Goal: Task Accomplishment & Management: Complete application form

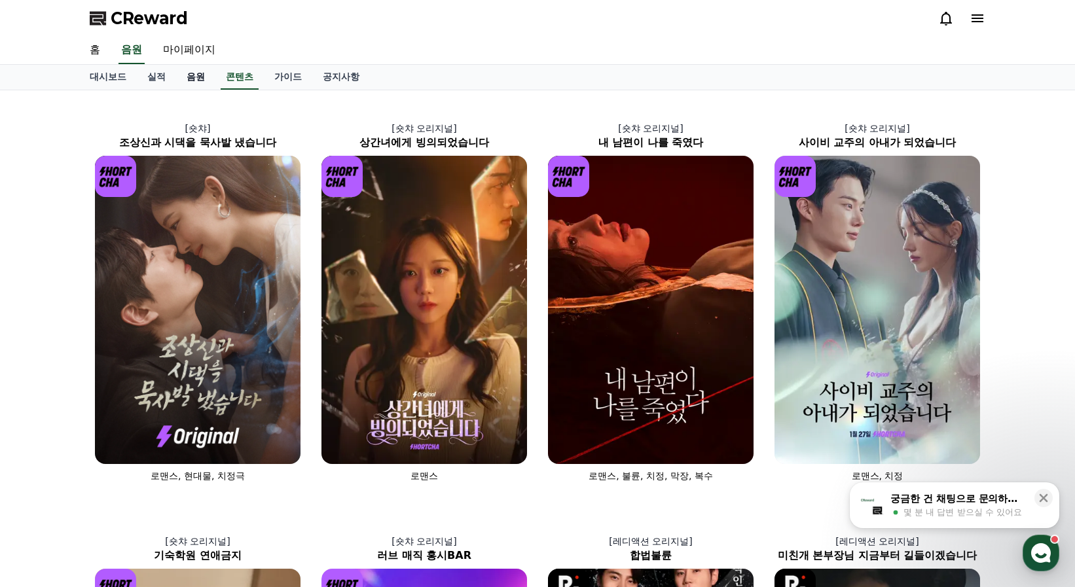
click at [197, 77] on link "음원" at bounding box center [195, 77] width 39 height 25
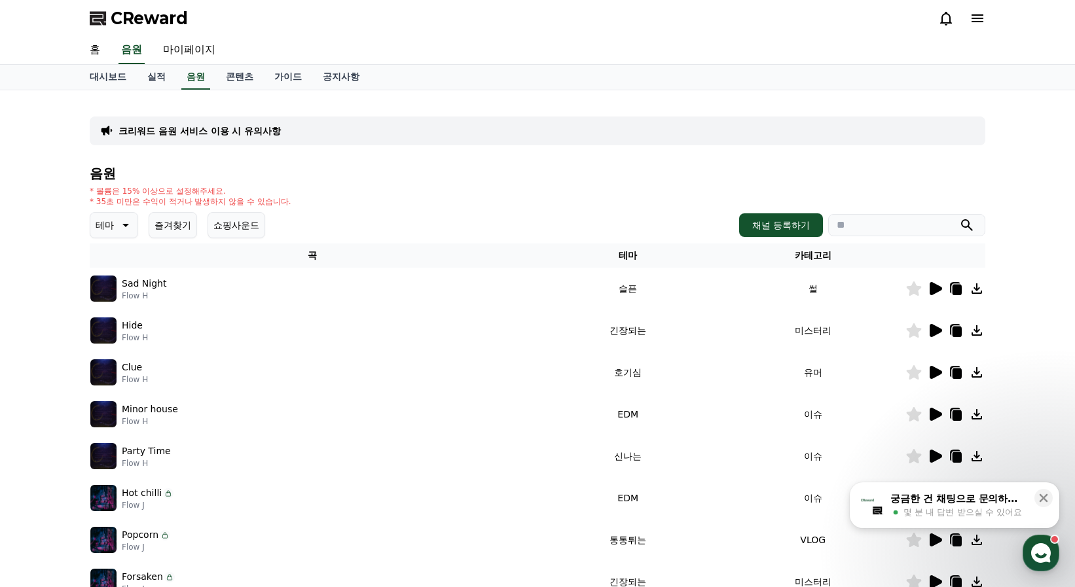
click at [936, 331] on icon at bounding box center [936, 330] width 12 height 13
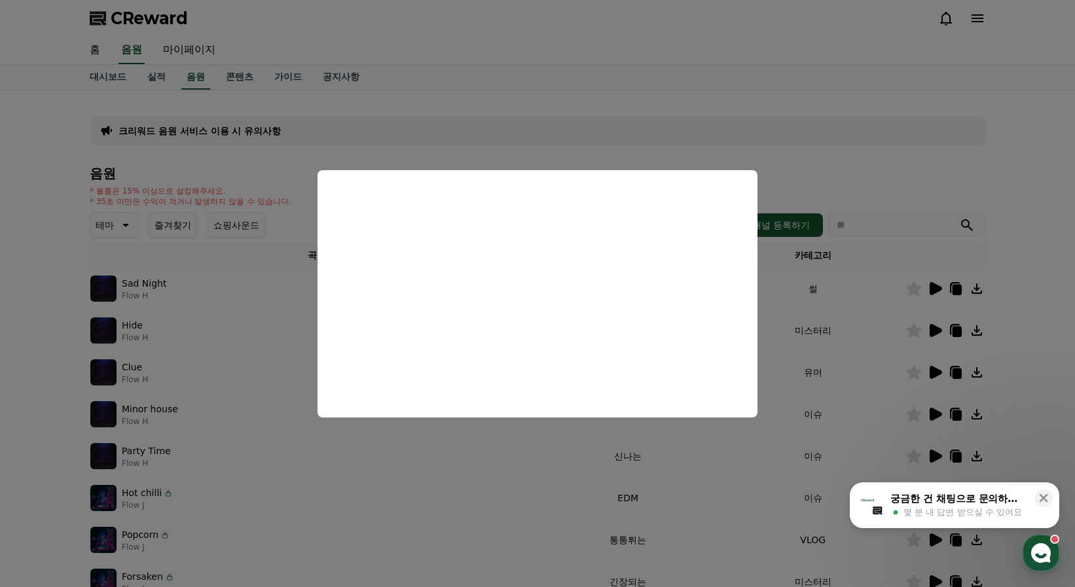
click at [948, 131] on button "close modal" at bounding box center [537, 293] width 1075 height 587
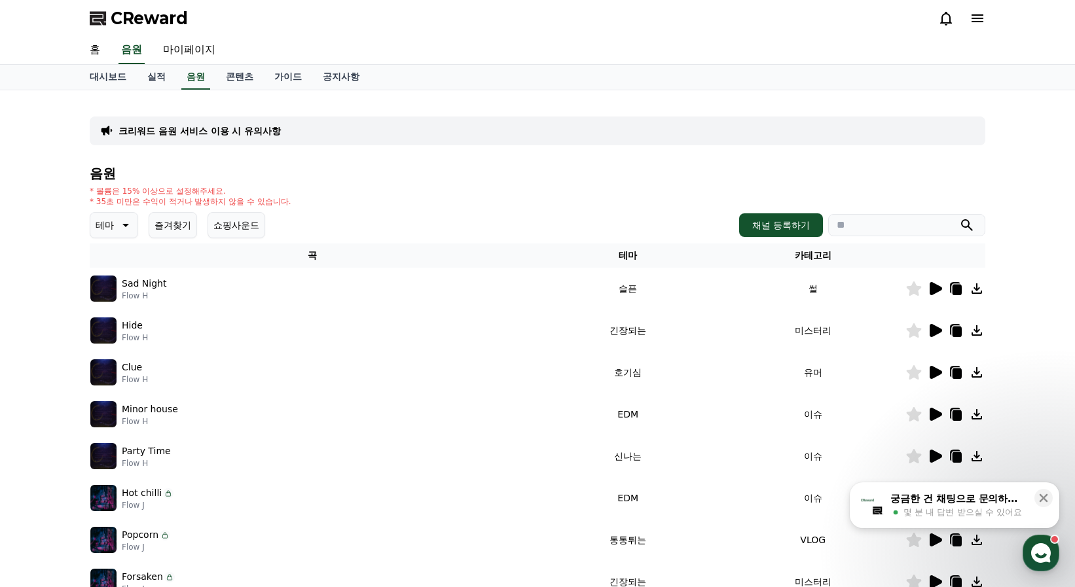
scroll to position [131, 0]
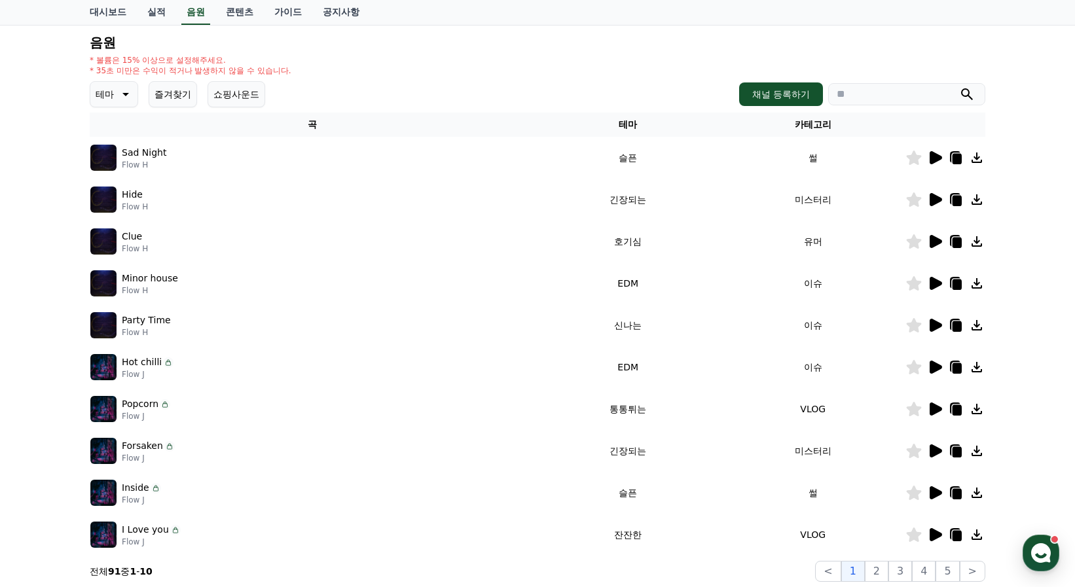
click at [115, 98] on button "테마" at bounding box center [114, 94] width 48 height 26
click at [117, 198] on button "호기심" at bounding box center [111, 197] width 38 height 29
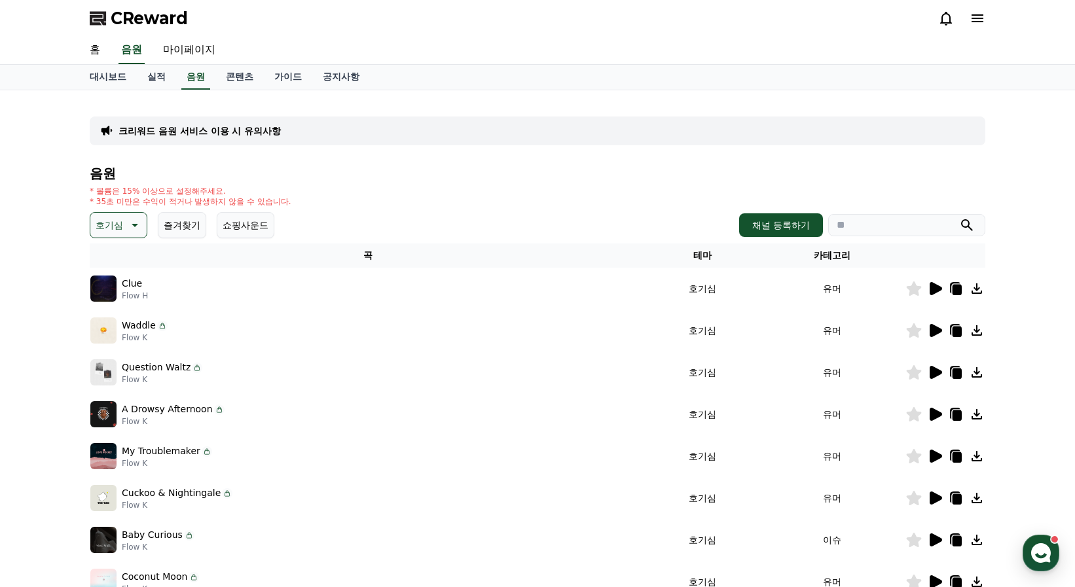
click at [935, 289] on icon at bounding box center [936, 288] width 12 height 13
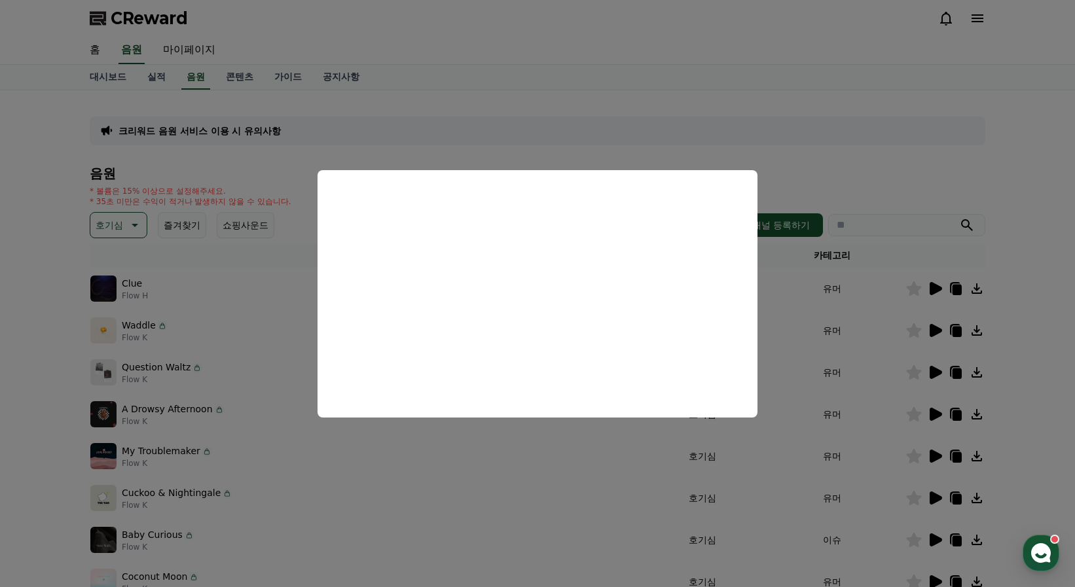
click at [1050, 191] on button "close modal" at bounding box center [537, 293] width 1075 height 587
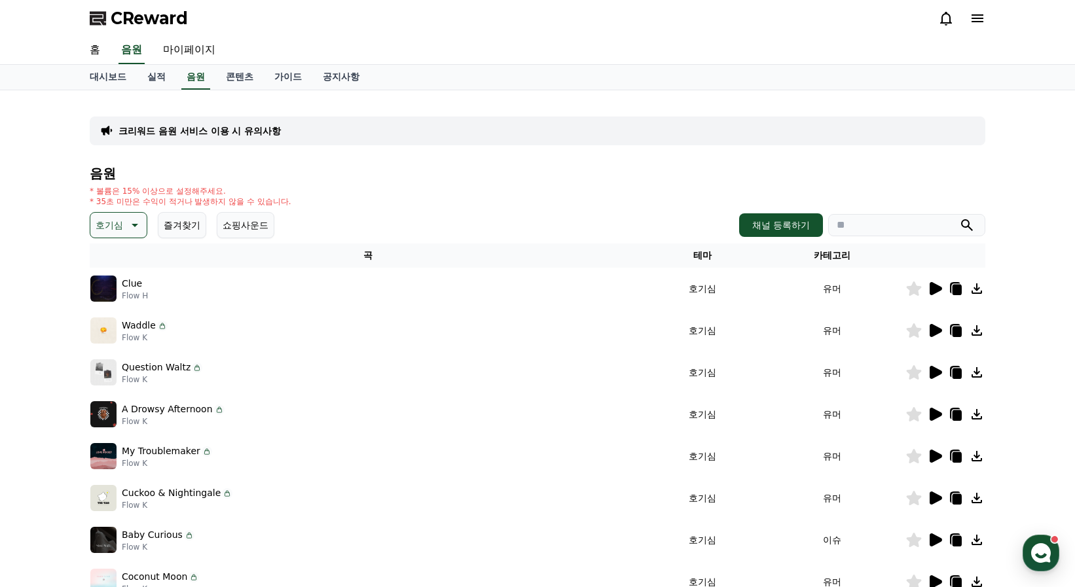
click at [256, 231] on button "쇼핑사운드" at bounding box center [246, 225] width 58 height 26
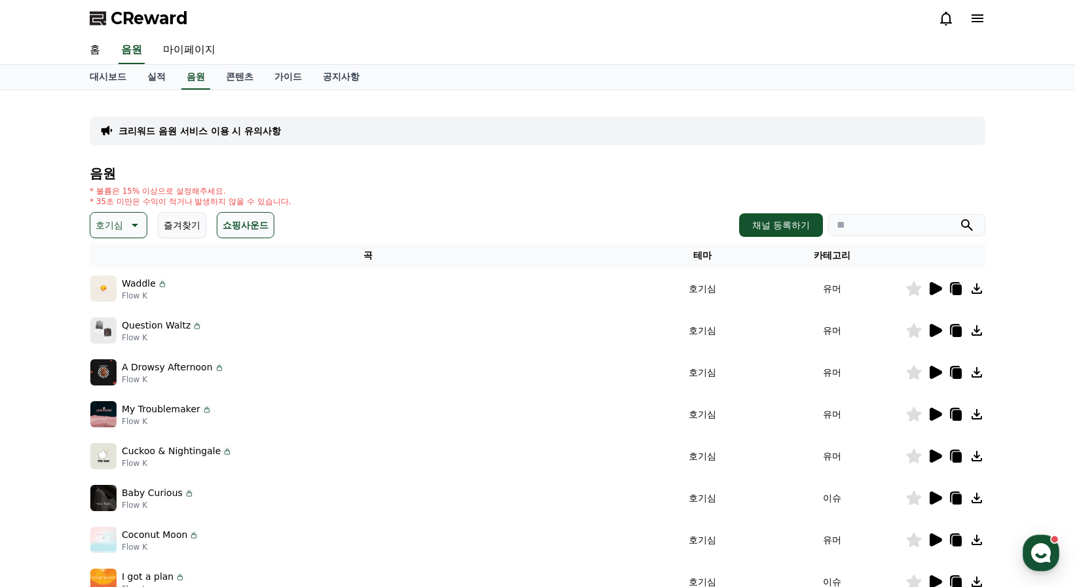
click at [935, 288] on icon at bounding box center [936, 288] width 12 height 13
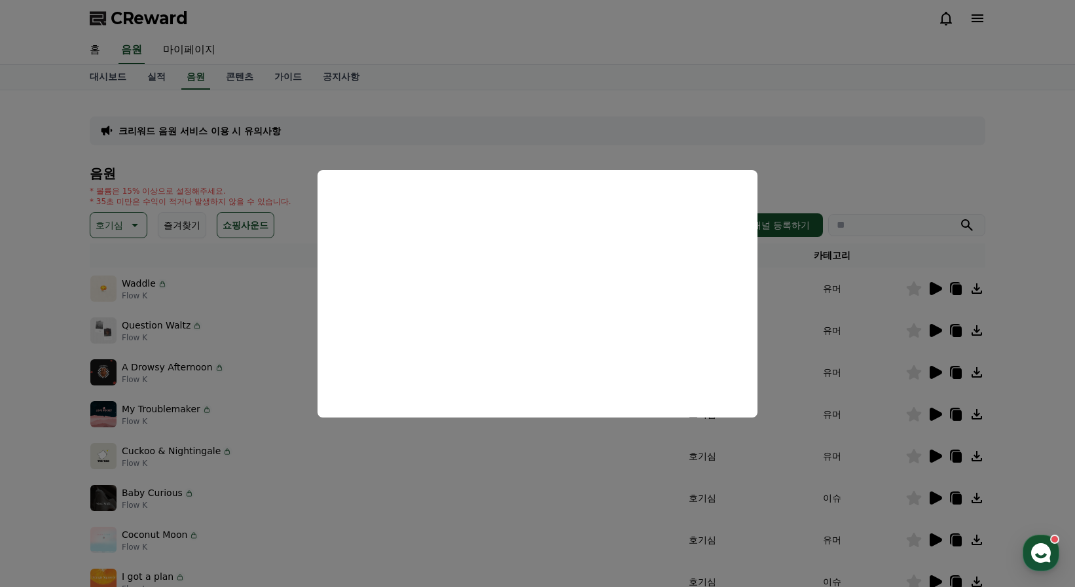
click at [780, 302] on button "close modal" at bounding box center [537, 293] width 1075 height 587
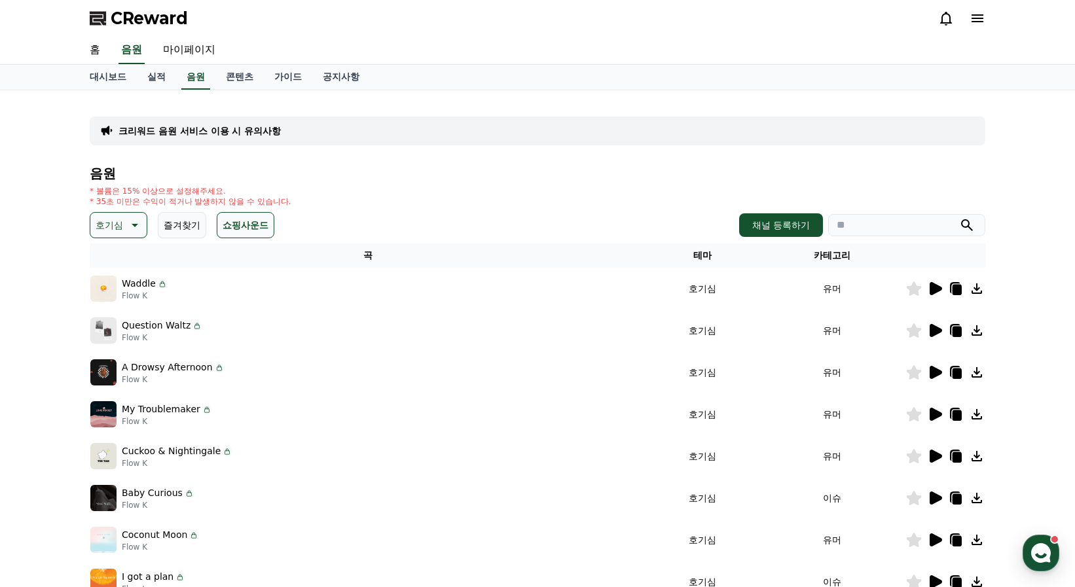
click at [936, 334] on icon at bounding box center [936, 330] width 12 height 13
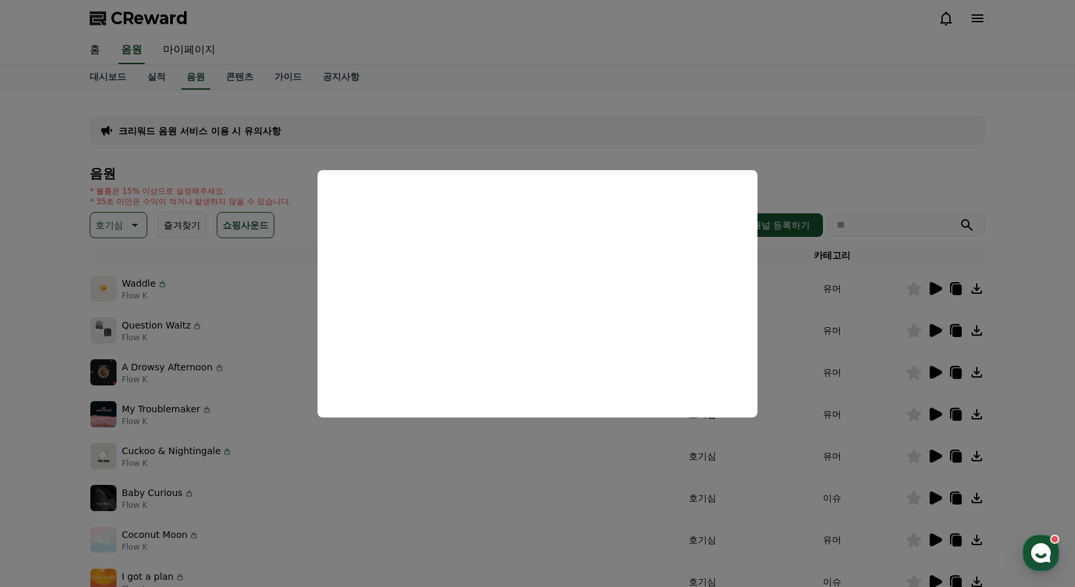
click at [927, 367] on button "close modal" at bounding box center [537, 293] width 1075 height 587
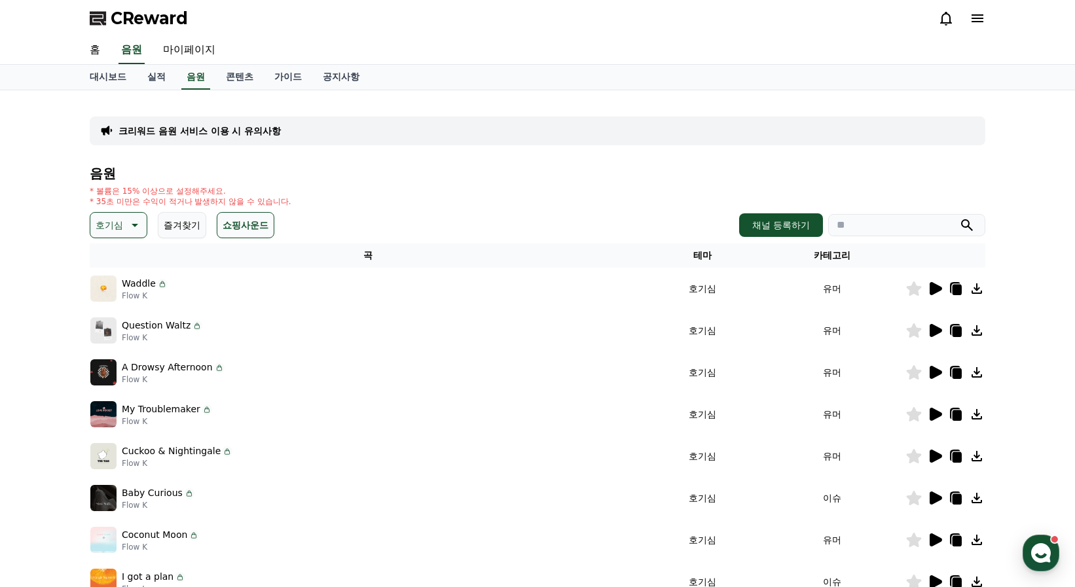
click at [929, 369] on icon at bounding box center [935, 373] width 16 height 16
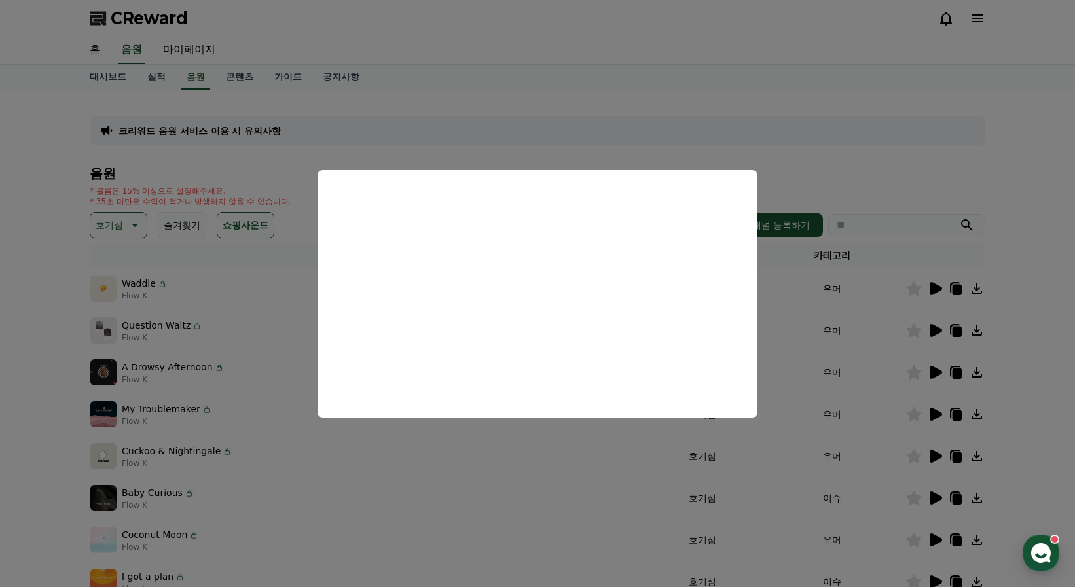
scroll to position [65, 0]
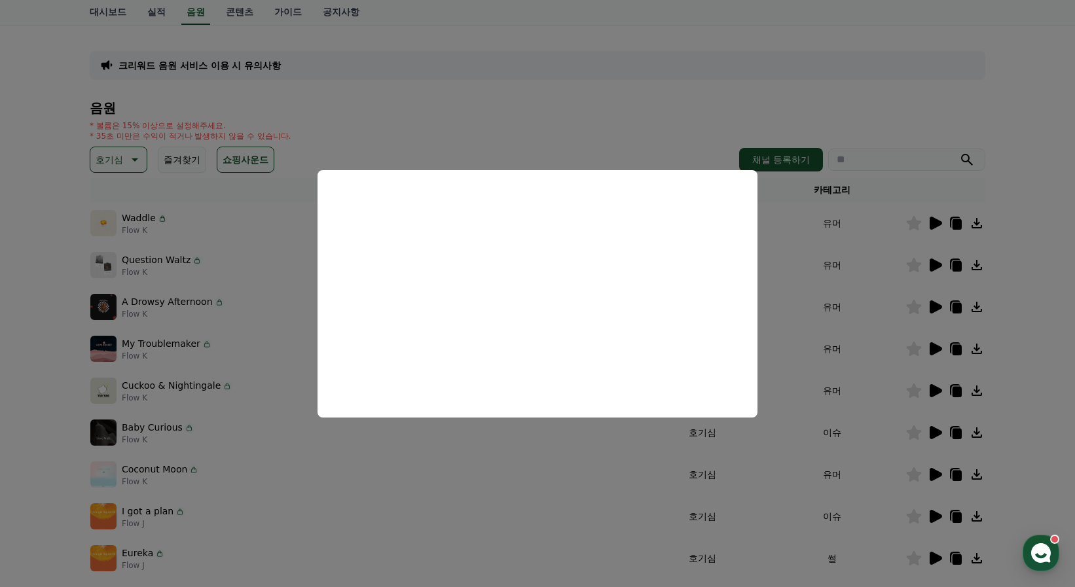
click at [577, 491] on button "close modal" at bounding box center [537, 293] width 1075 height 587
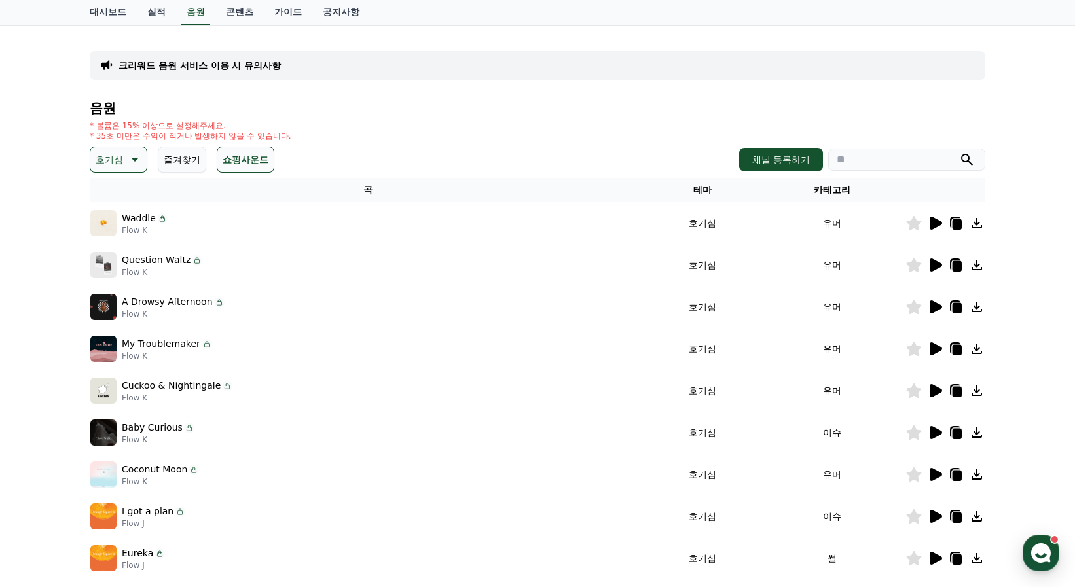
click at [930, 394] on icon at bounding box center [936, 390] width 12 height 13
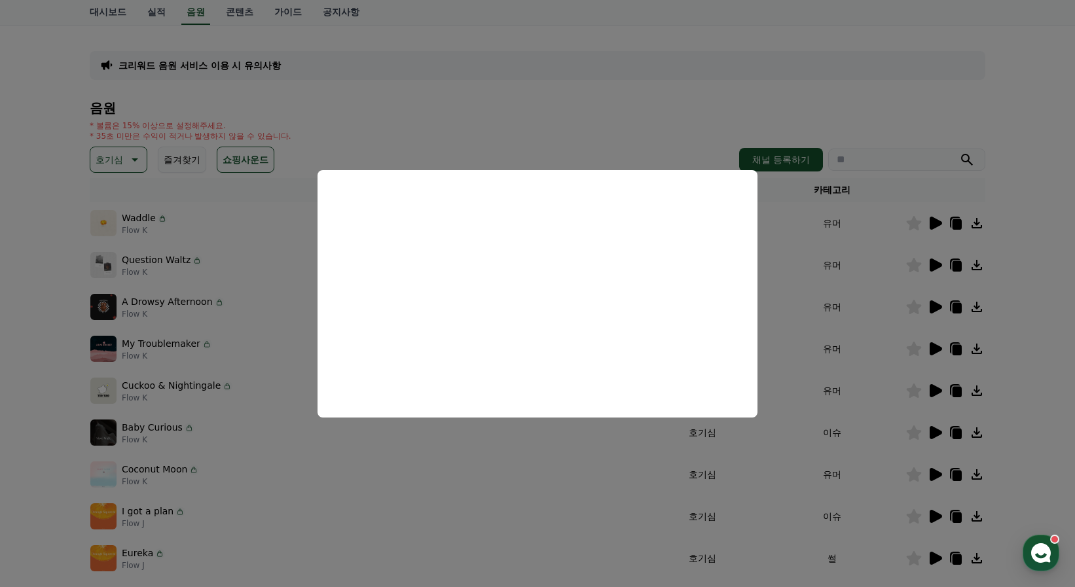
click at [470, 439] on button "close modal" at bounding box center [537, 293] width 1075 height 587
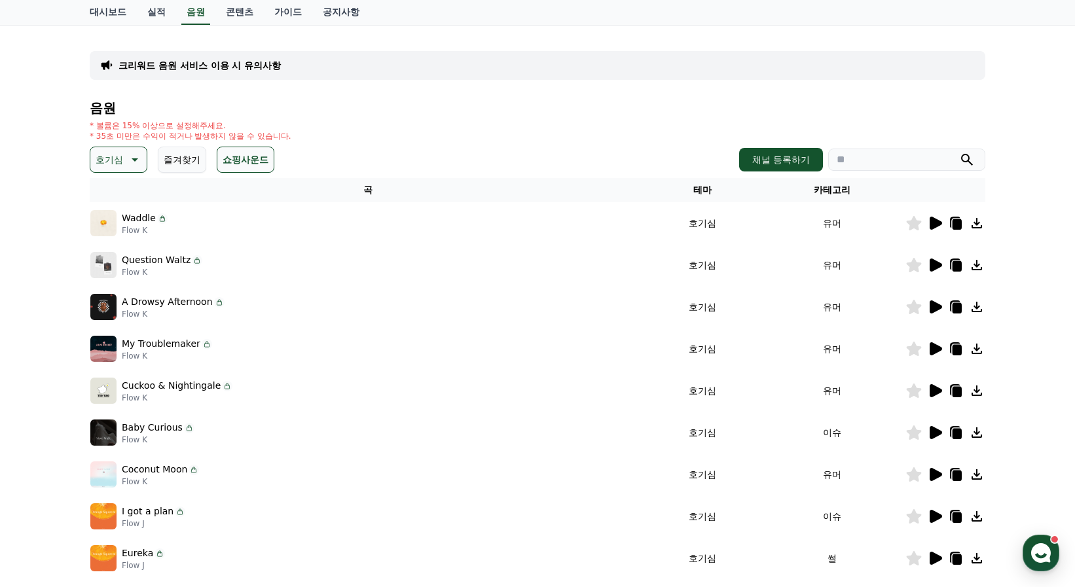
click at [938, 433] on icon at bounding box center [936, 432] width 12 height 13
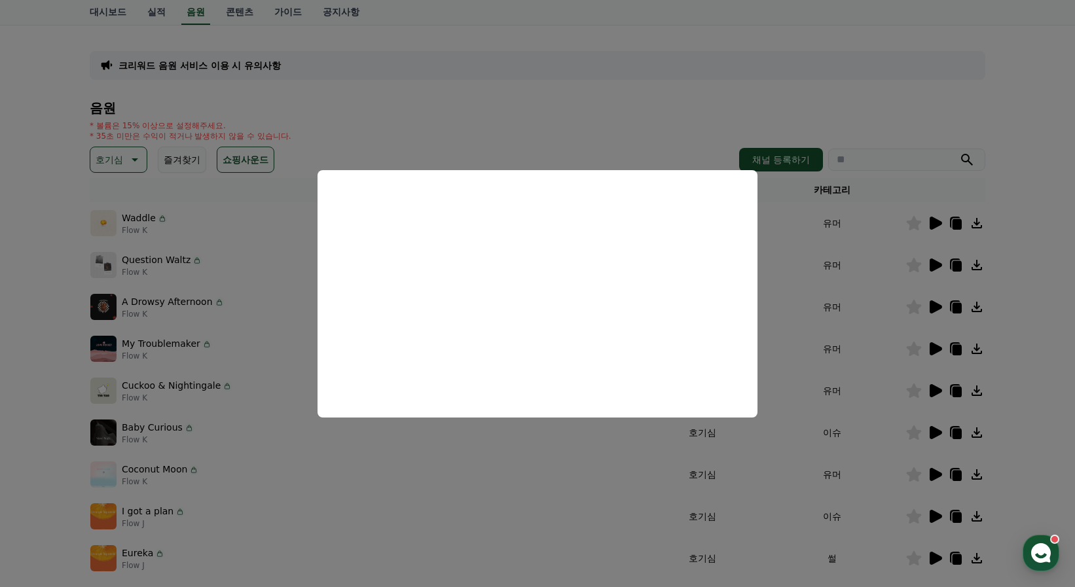
click at [577, 428] on button "close modal" at bounding box center [537, 293] width 1075 height 587
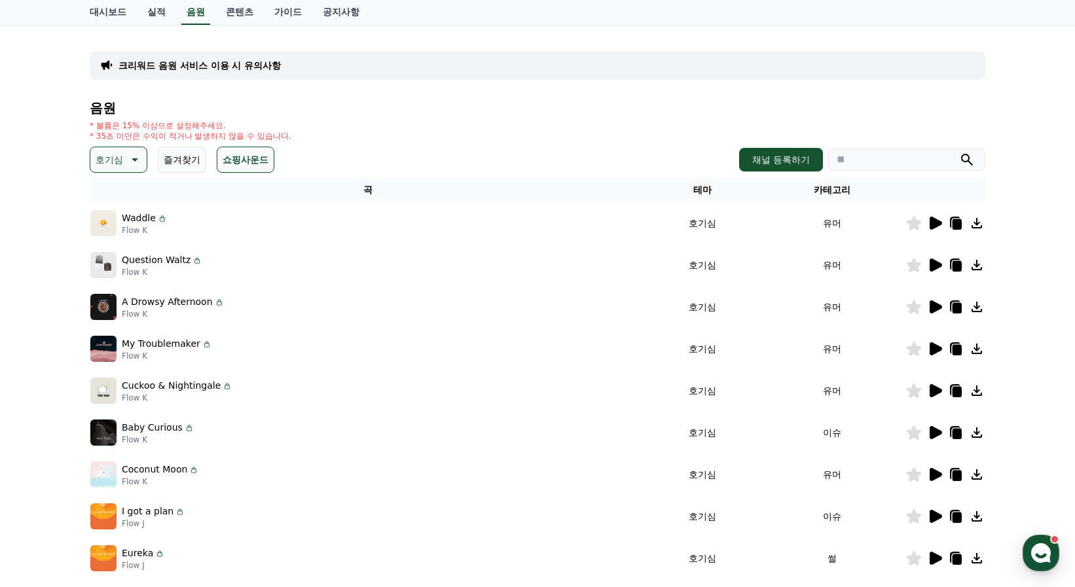
click at [938, 516] on icon at bounding box center [936, 516] width 12 height 13
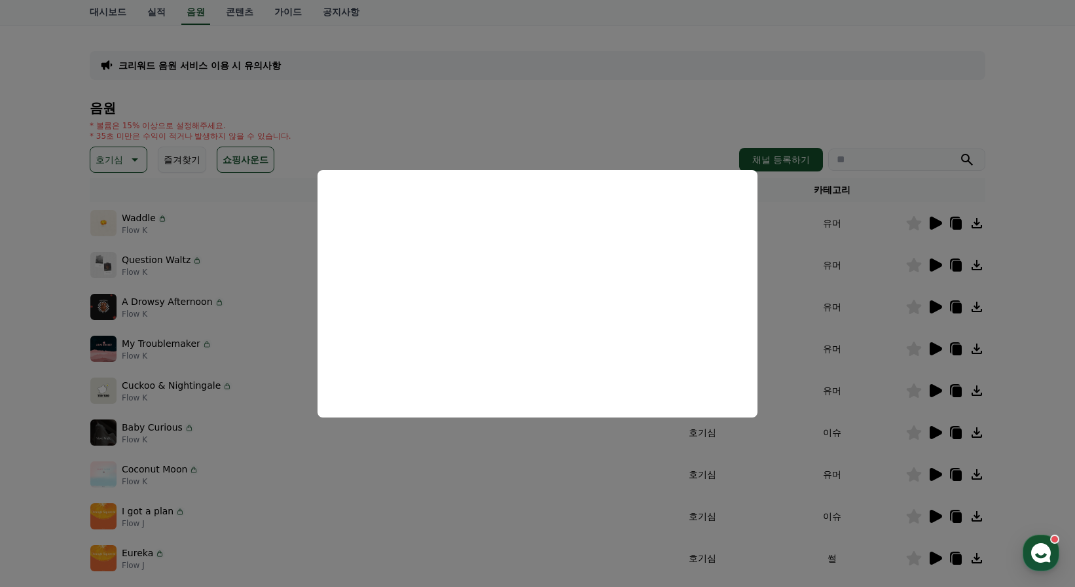
click at [505, 445] on button "close modal" at bounding box center [537, 293] width 1075 height 587
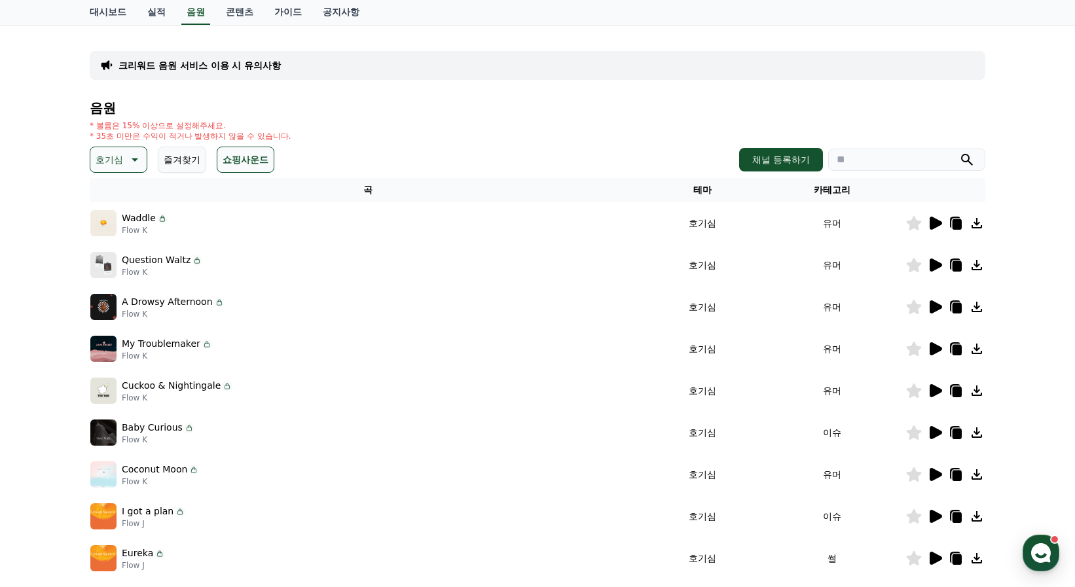
click at [916, 515] on icon at bounding box center [914, 516] width 15 height 14
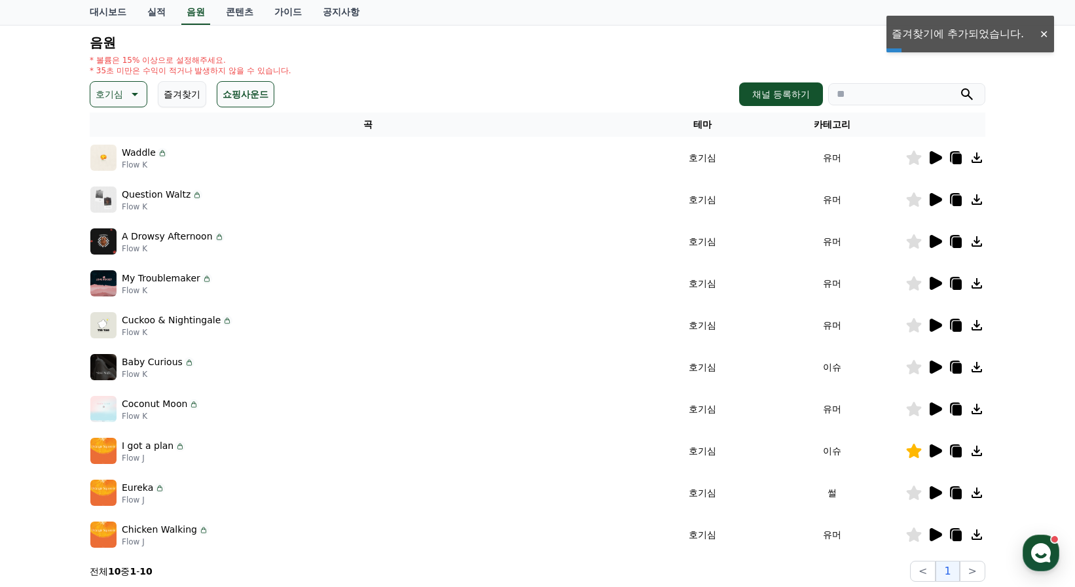
click at [952, 453] on icon at bounding box center [955, 451] width 10 height 12
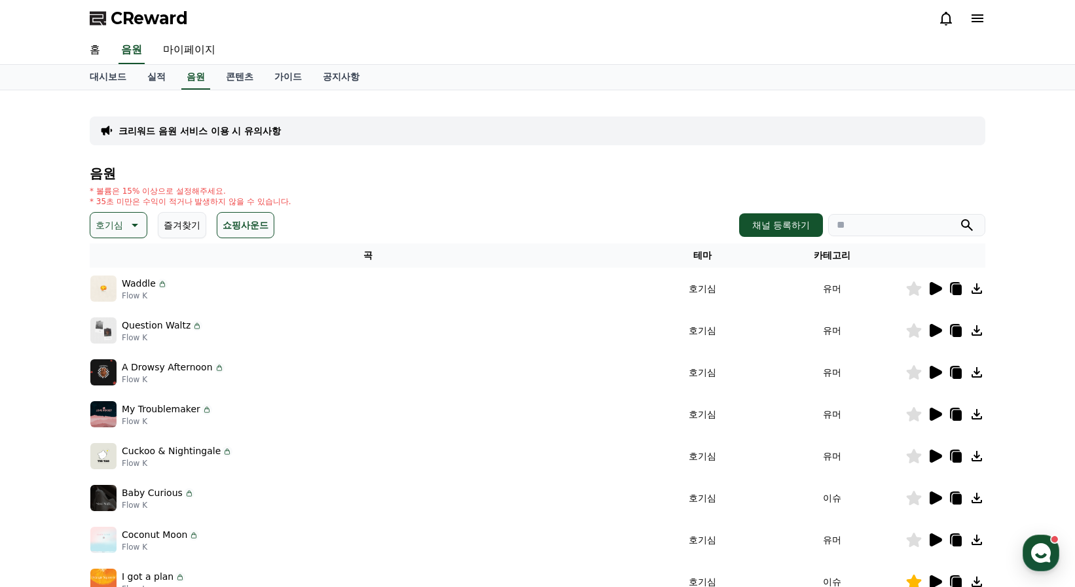
click at [174, 229] on button "즐겨찾기" at bounding box center [182, 225] width 48 height 26
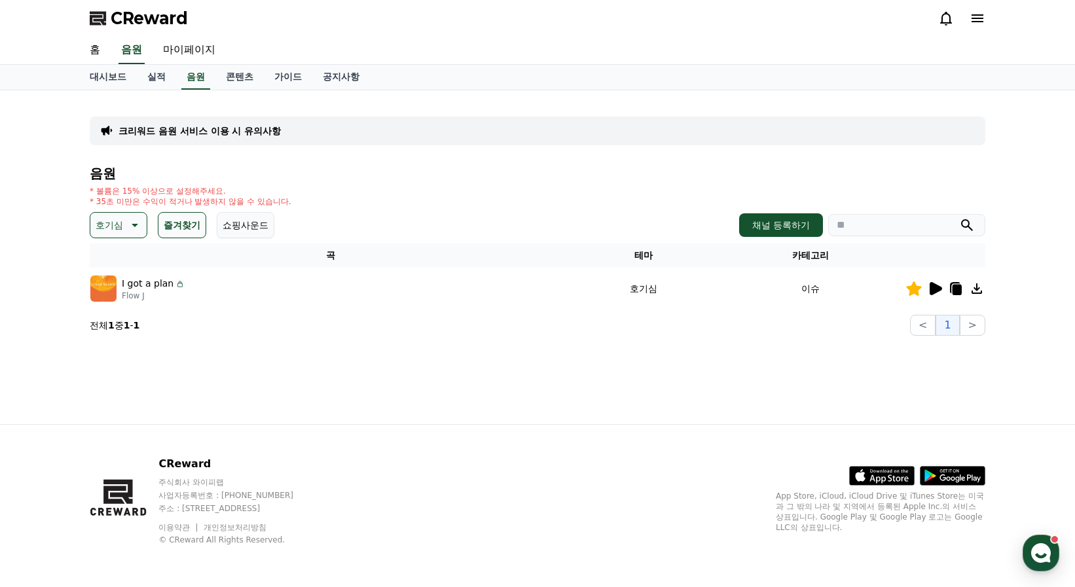
click at [933, 285] on icon at bounding box center [936, 288] width 12 height 13
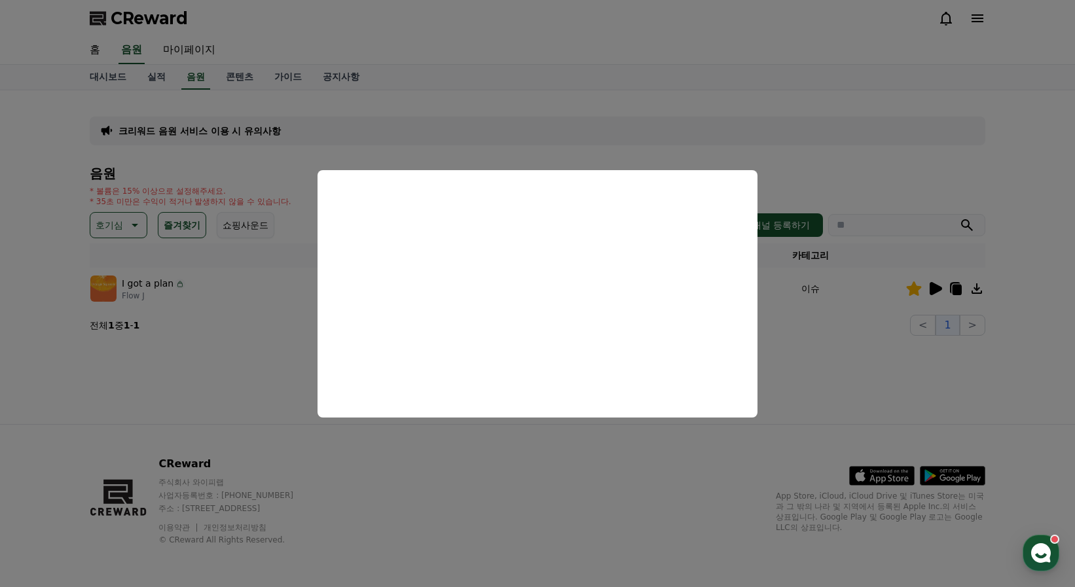
click at [812, 377] on button "close modal" at bounding box center [537, 293] width 1075 height 587
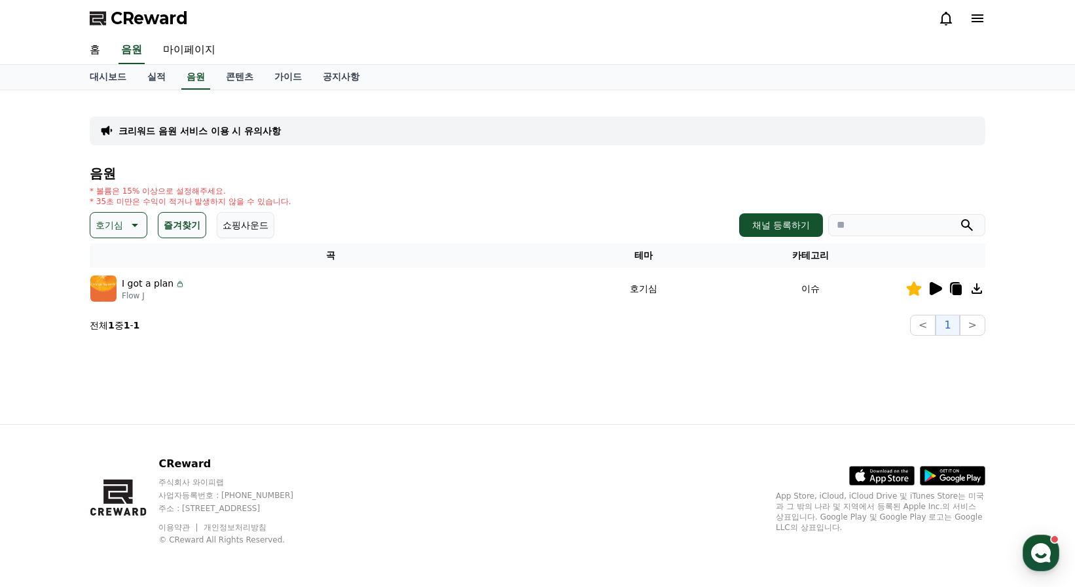
click at [959, 287] on icon at bounding box center [957, 290] width 9 height 10
click at [173, 227] on button "즐겨찾기" at bounding box center [182, 225] width 48 height 26
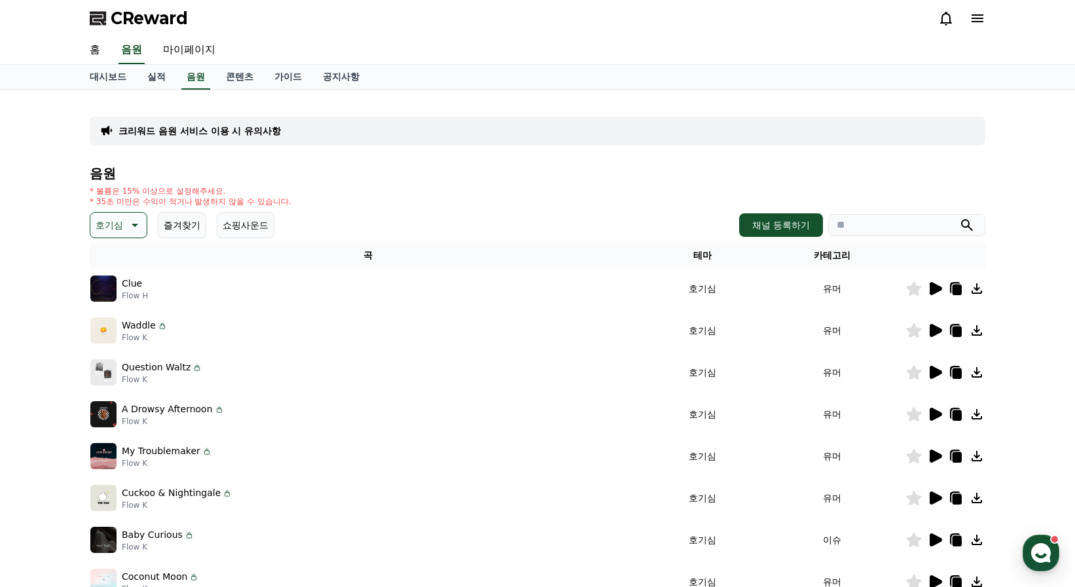
click at [241, 227] on button "쇼핑사운드" at bounding box center [246, 225] width 58 height 26
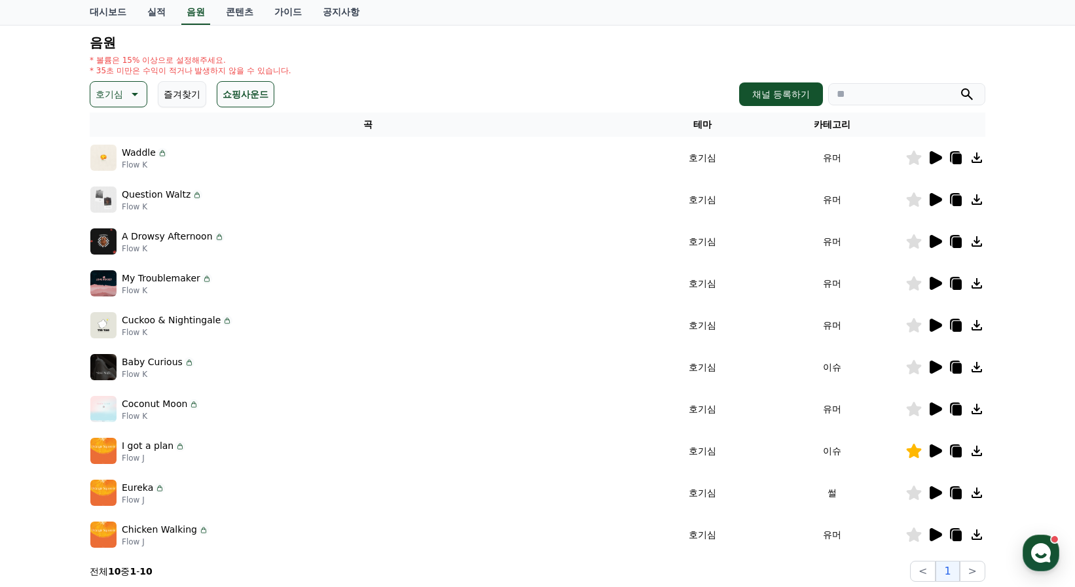
scroll to position [262, 0]
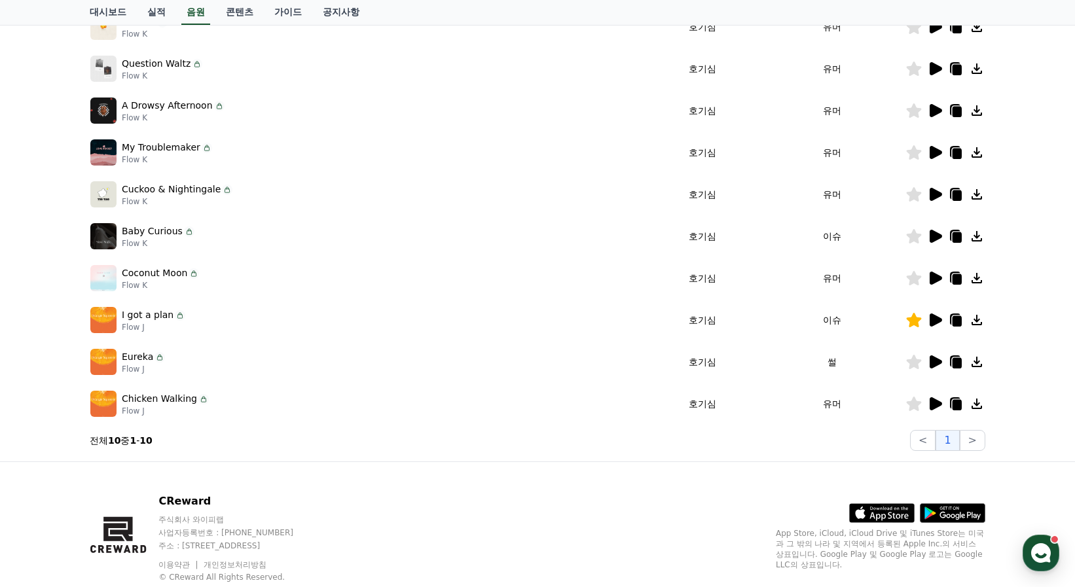
click at [935, 361] on icon at bounding box center [936, 362] width 12 height 13
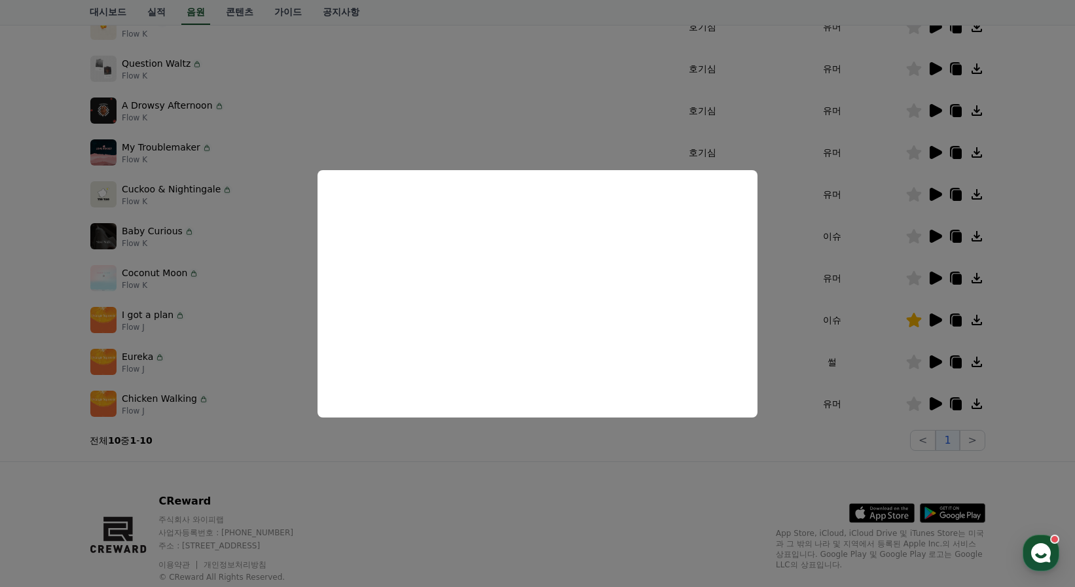
click at [683, 461] on button "close modal" at bounding box center [537, 293] width 1075 height 587
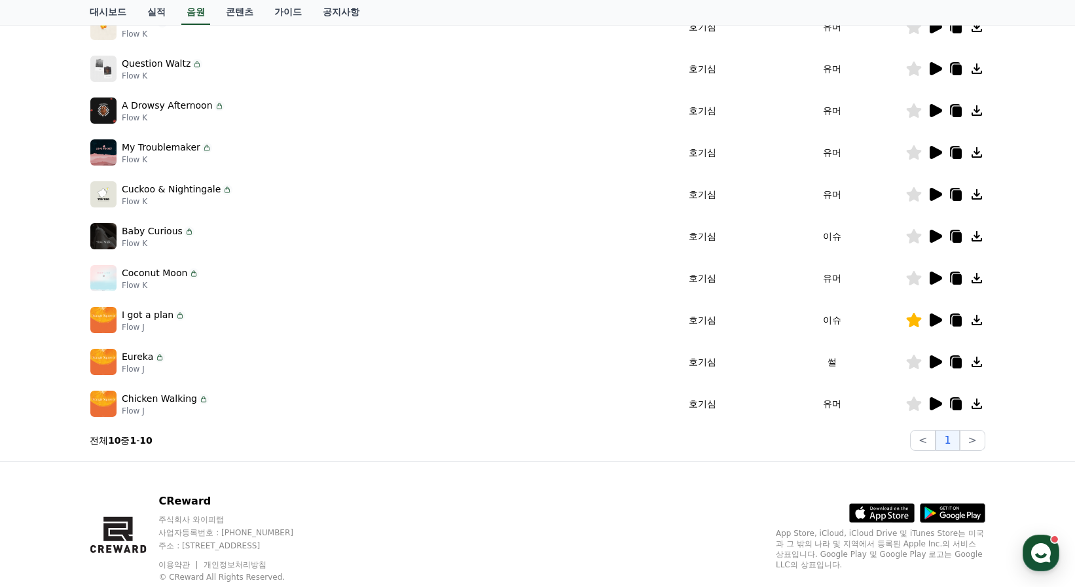
click at [936, 401] on icon at bounding box center [936, 404] width 12 height 13
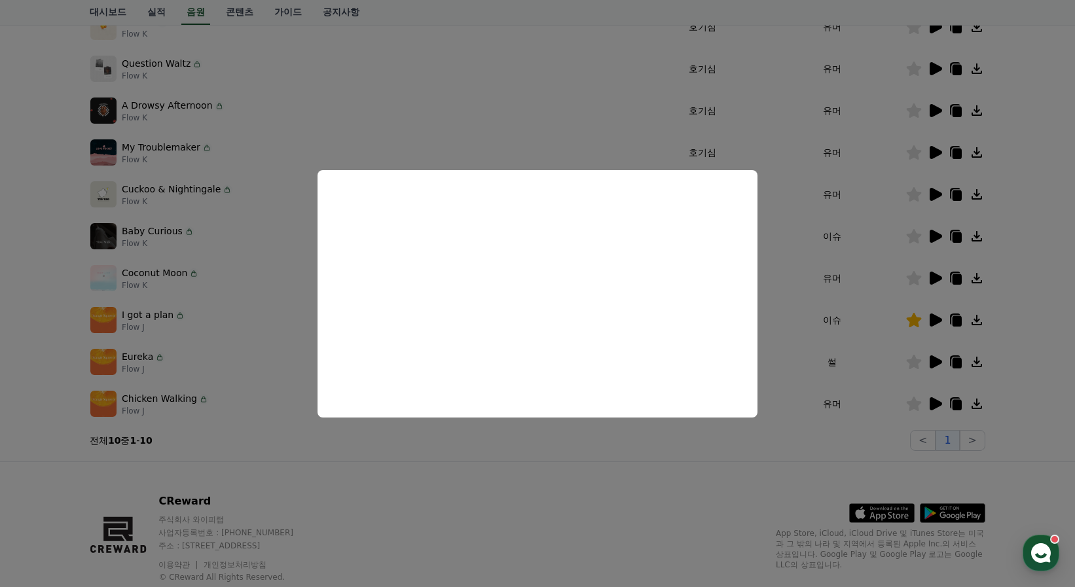
click at [630, 488] on button "close modal" at bounding box center [537, 293] width 1075 height 587
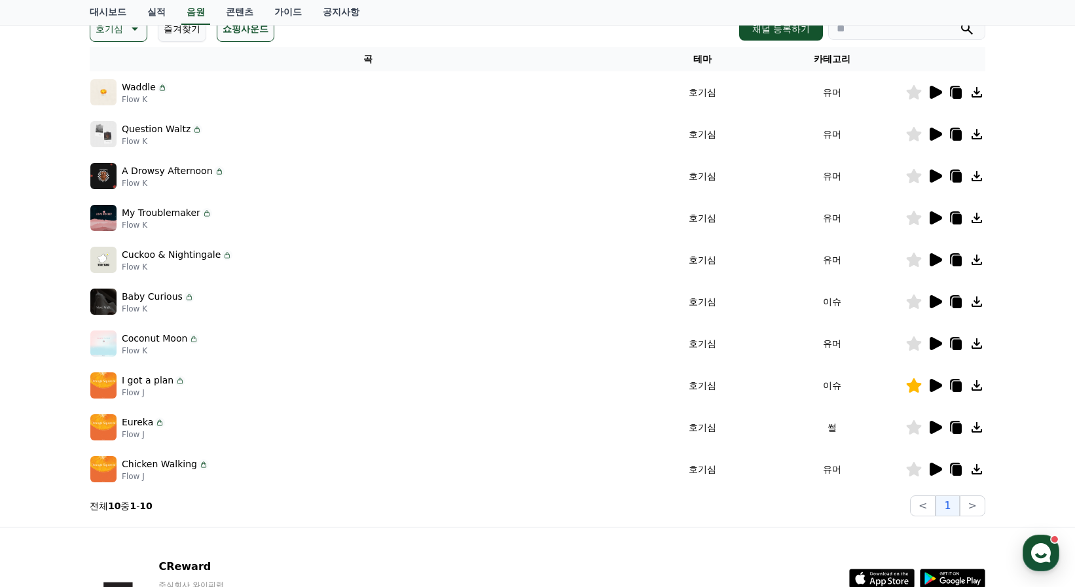
scroll to position [0, 0]
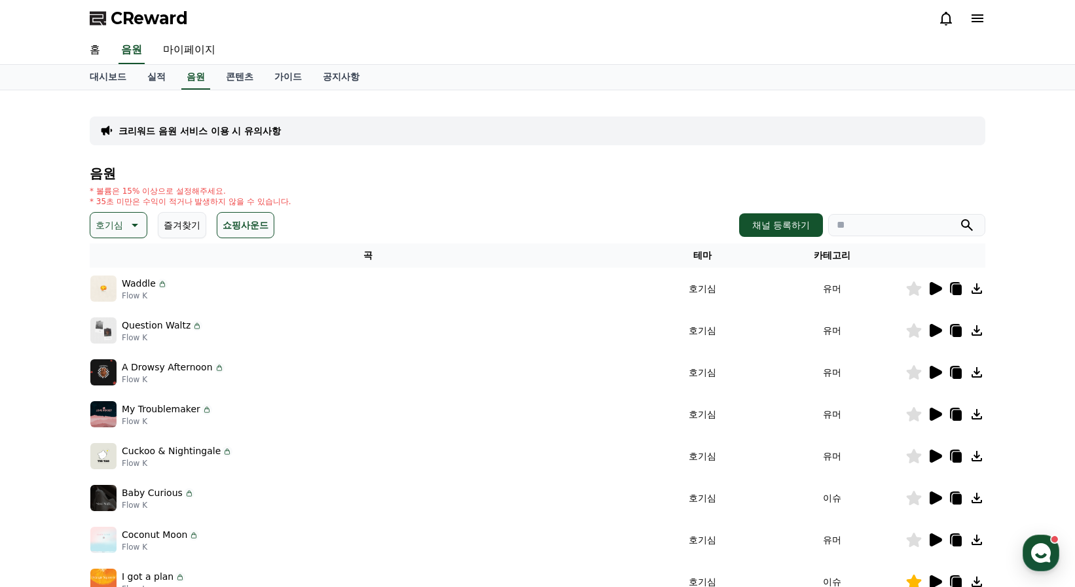
click at [145, 221] on button "호기심" at bounding box center [119, 225] width 58 height 26
click at [109, 337] on button "긴장되는" at bounding box center [115, 333] width 47 height 29
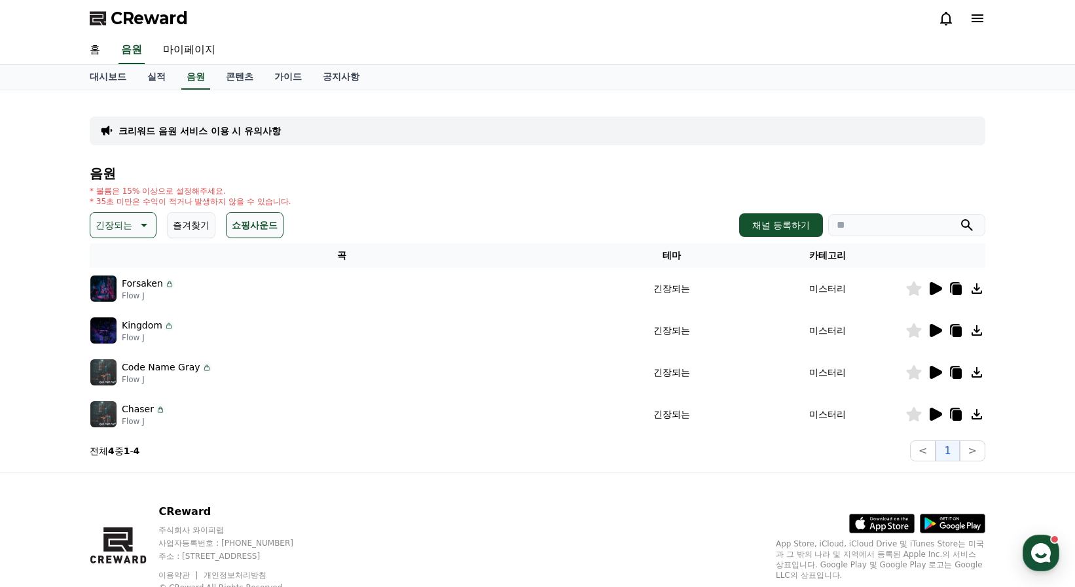
click at [931, 287] on icon at bounding box center [936, 288] width 12 height 13
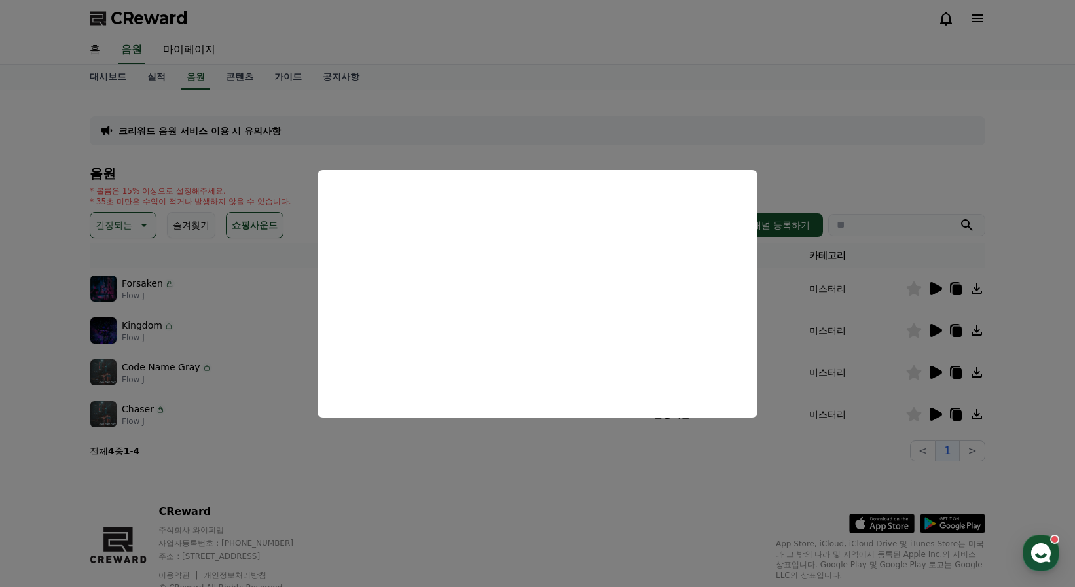
click at [932, 331] on button "close modal" at bounding box center [537, 293] width 1075 height 587
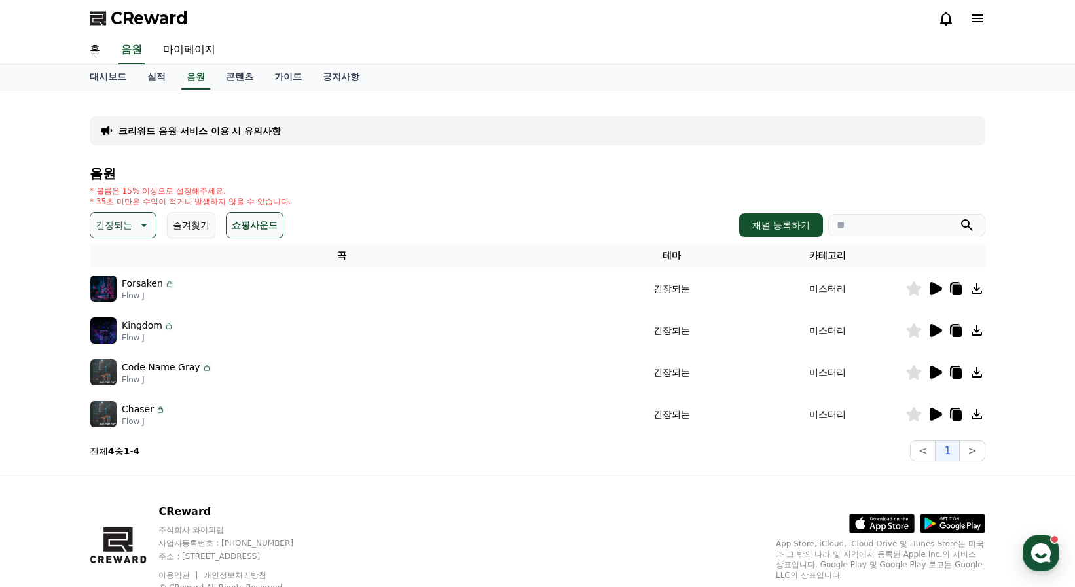
click at [933, 331] on icon at bounding box center [936, 330] width 12 height 13
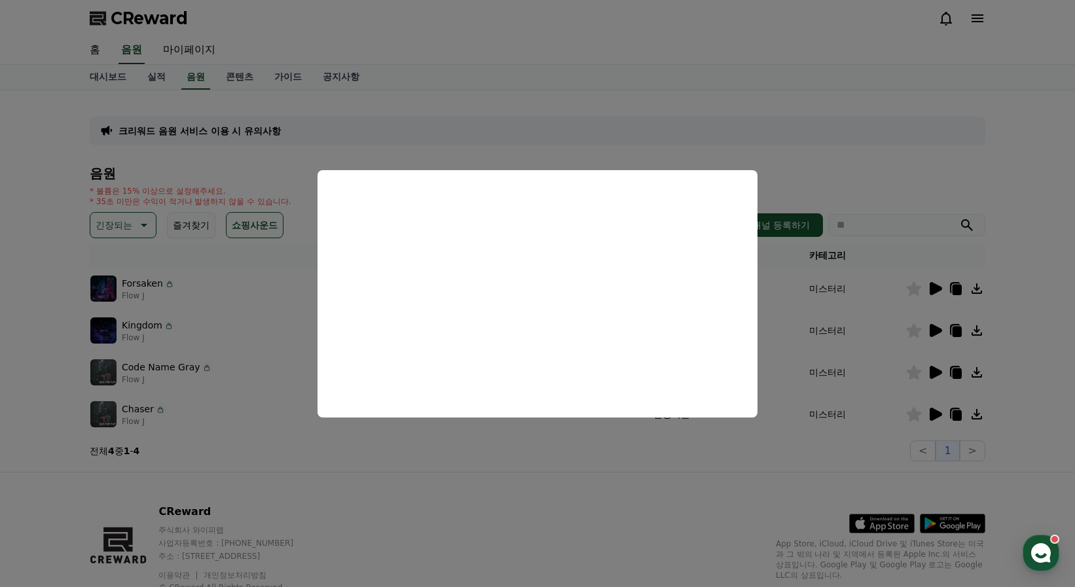
click at [142, 217] on button "close modal" at bounding box center [537, 293] width 1075 height 587
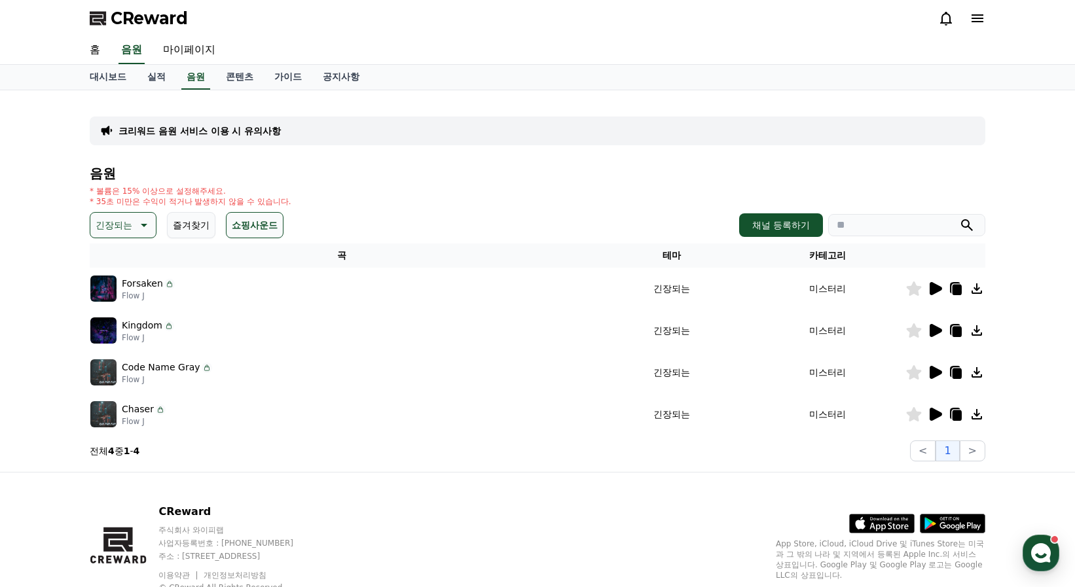
click at [143, 222] on icon at bounding box center [143, 225] width 16 height 16
click at [108, 367] on button "코믹한" at bounding box center [111, 367] width 38 height 29
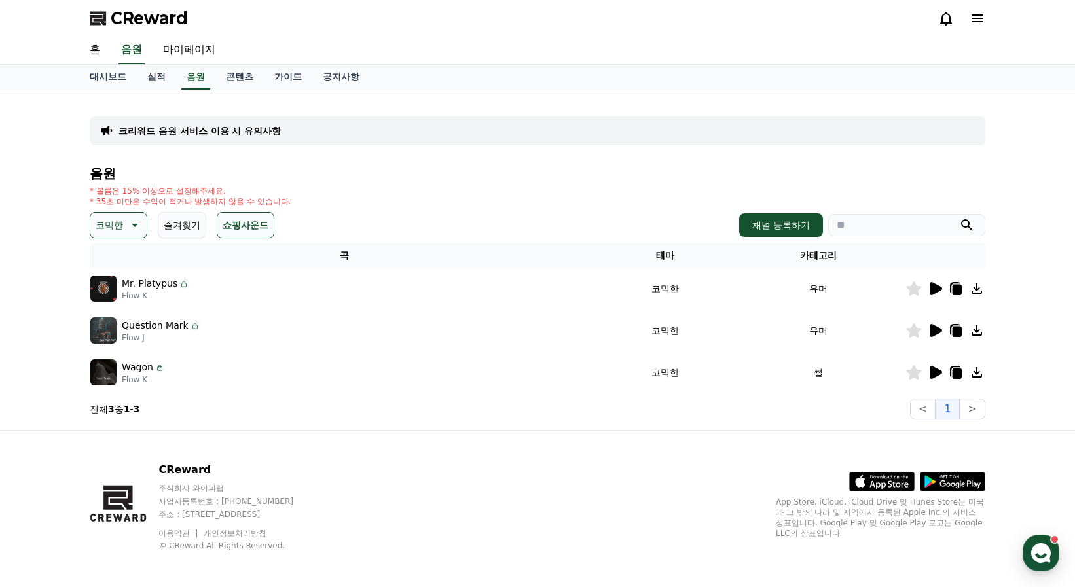
click at [929, 287] on icon at bounding box center [935, 289] width 16 height 16
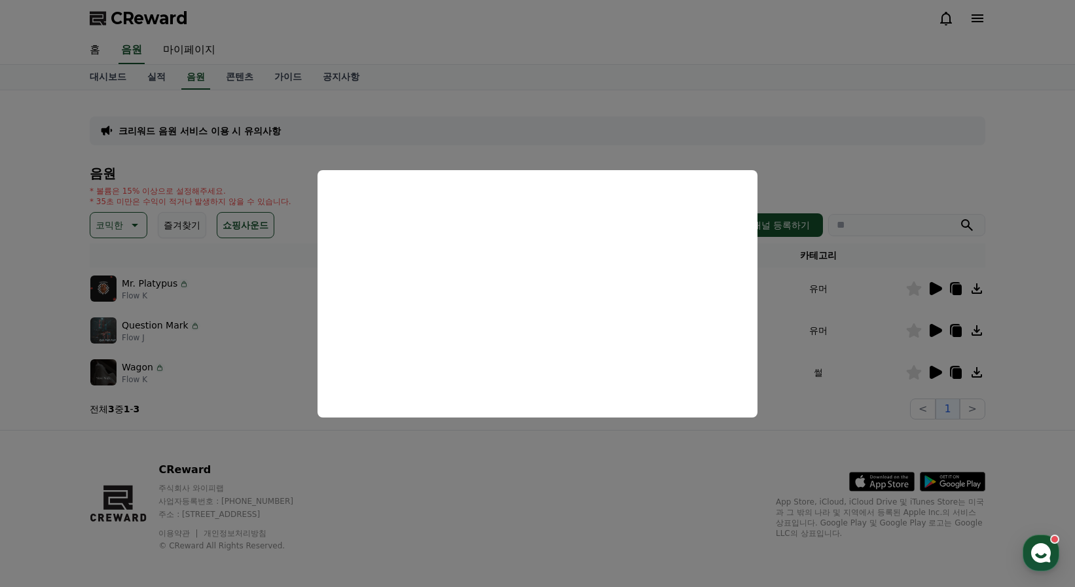
click at [534, 449] on button "close modal" at bounding box center [537, 293] width 1075 height 587
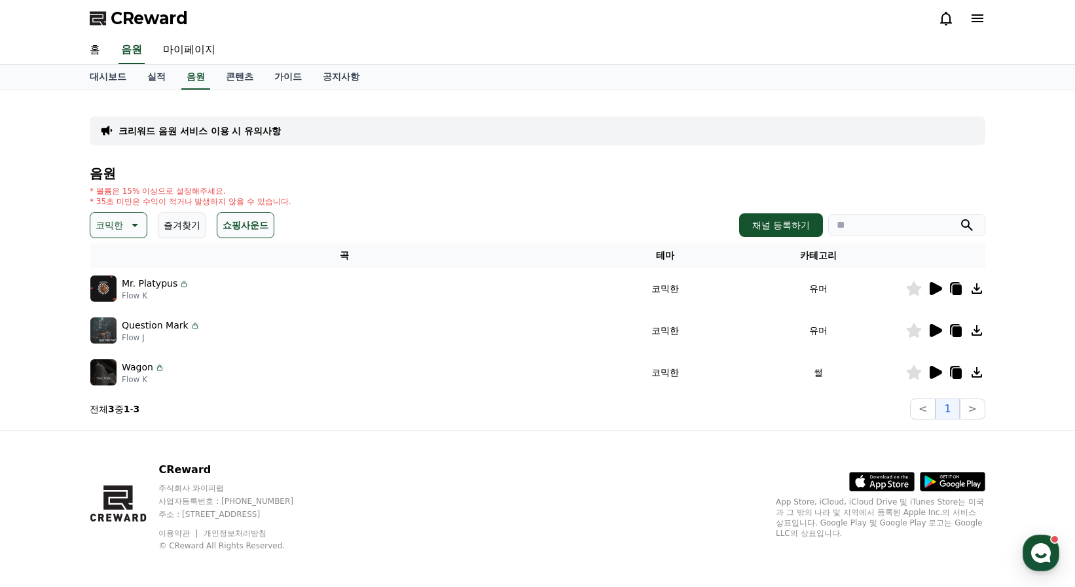
click at [938, 332] on icon at bounding box center [936, 330] width 12 height 13
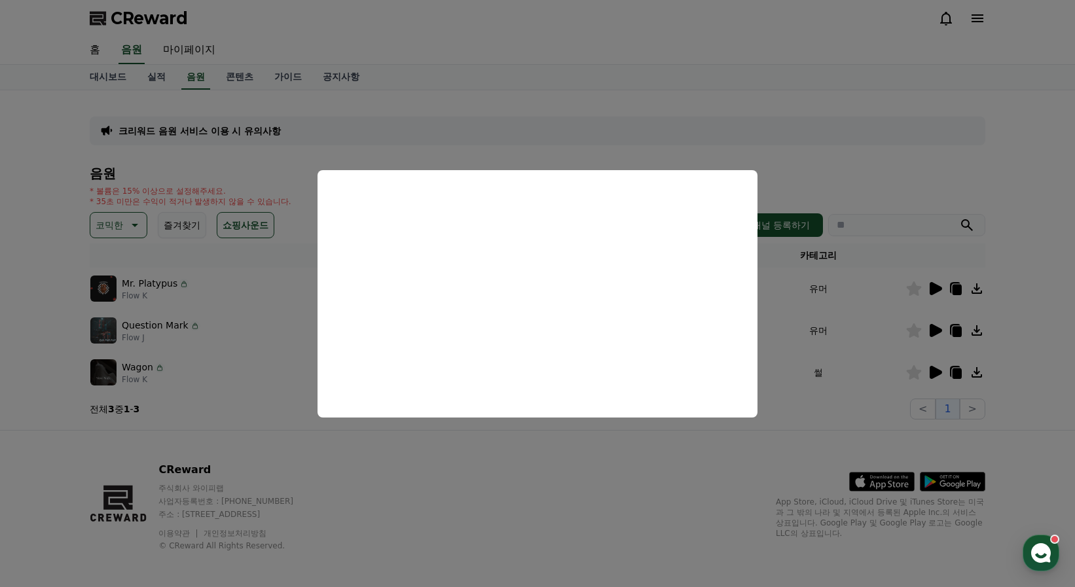
click at [574, 459] on button "close modal" at bounding box center [537, 293] width 1075 height 587
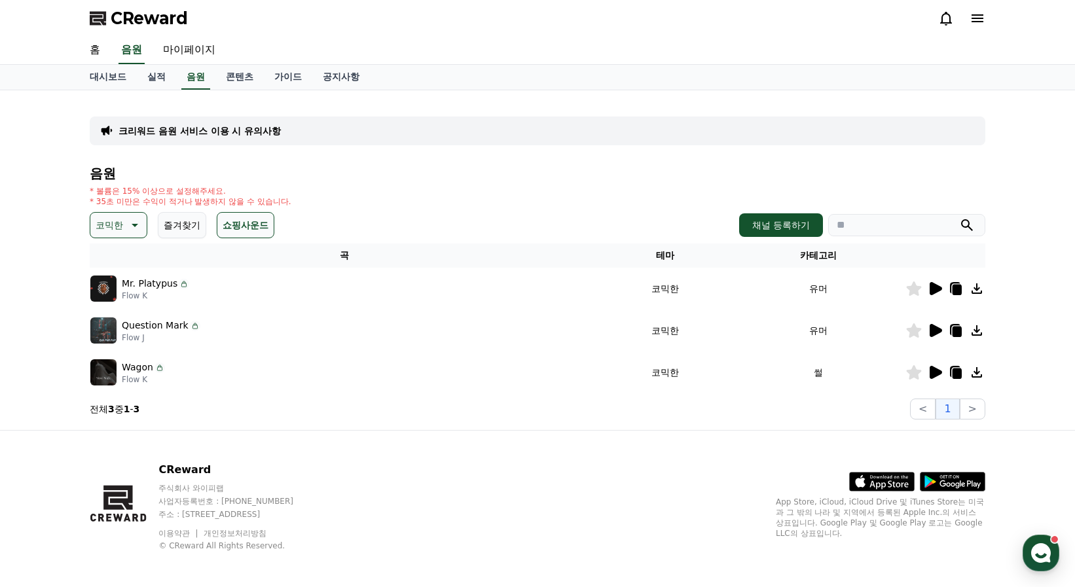
click at [940, 371] on icon at bounding box center [936, 372] width 12 height 13
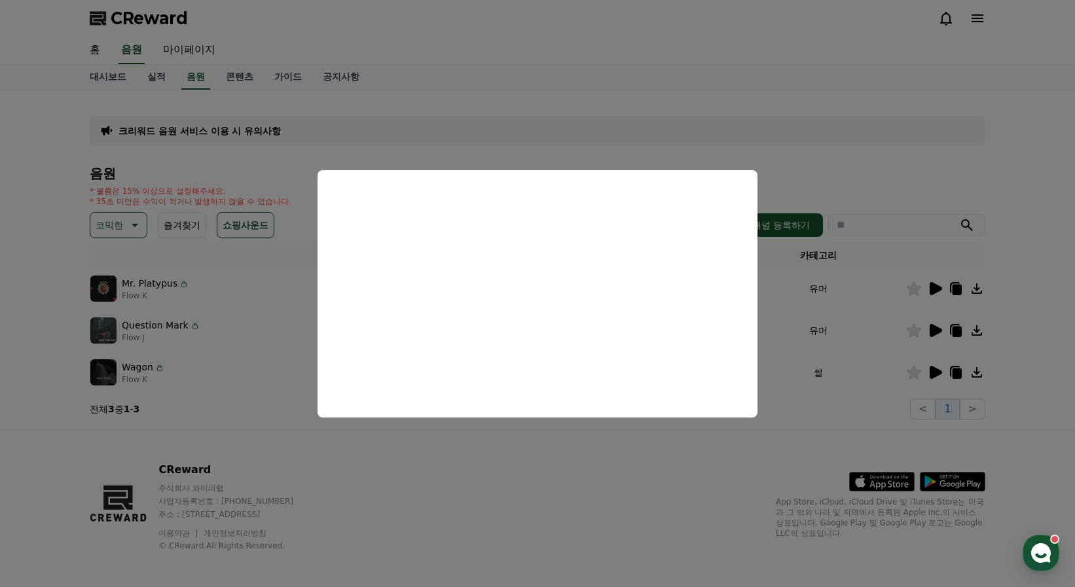
click at [533, 454] on button "close modal" at bounding box center [537, 293] width 1075 height 587
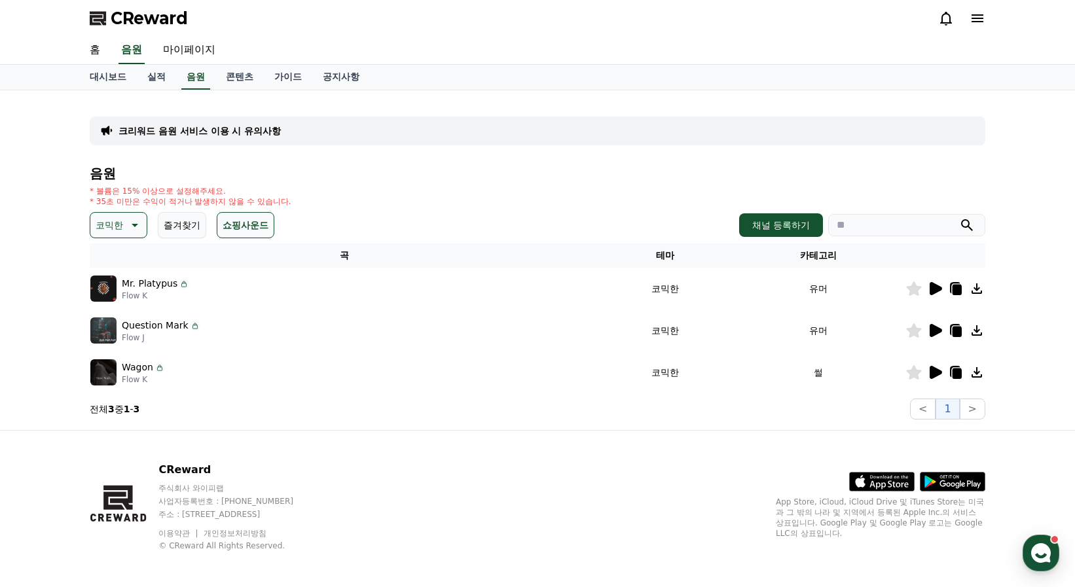
click at [499, 473] on div "CReward 주식회사 와이피랩 사업자등록번호 : 655-81-03655 주소 : 경기도 김포시 양촌읍 양곡로 495, 3층 305-비이16호…" at bounding box center [537, 512] width 917 height 162
click at [936, 330] on icon at bounding box center [936, 330] width 12 height 13
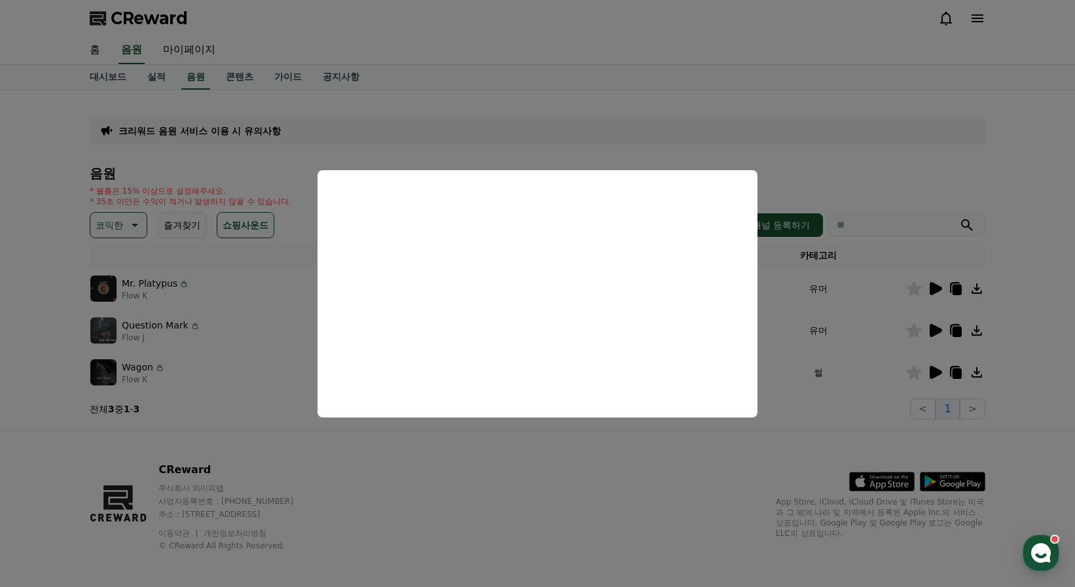
click at [572, 468] on button "close modal" at bounding box center [537, 293] width 1075 height 587
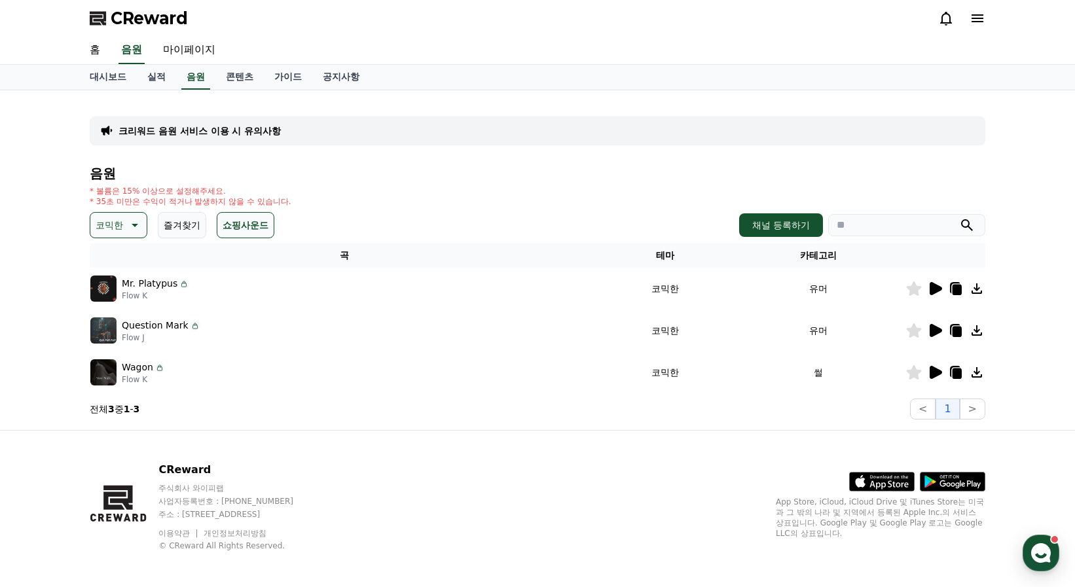
click at [915, 330] on icon at bounding box center [914, 331] width 15 height 14
click at [184, 224] on button "즐겨찾기" at bounding box center [182, 225] width 48 height 26
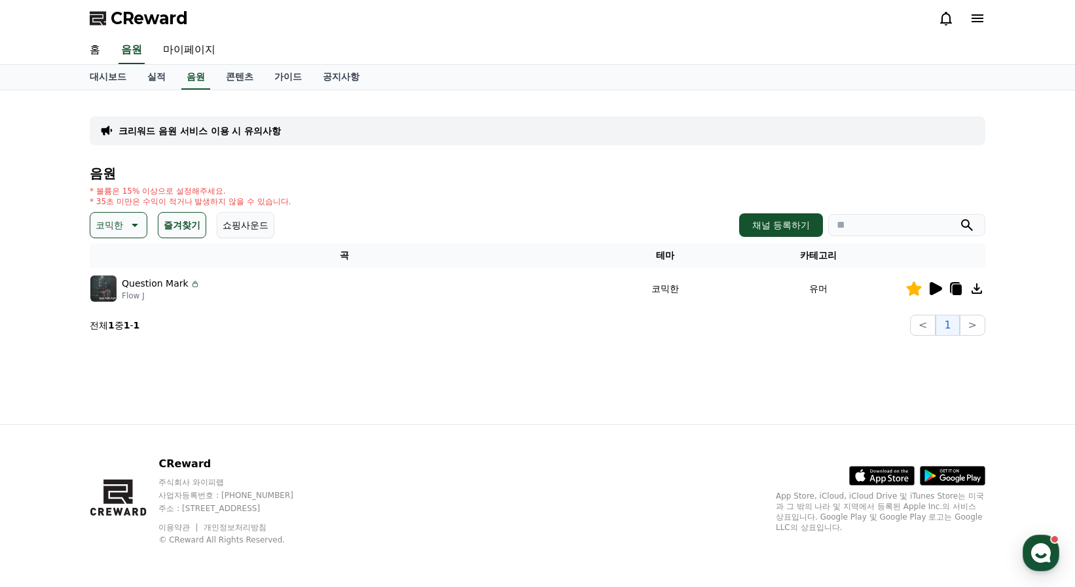
click at [239, 220] on button "쇼핑사운드" at bounding box center [246, 225] width 58 height 26
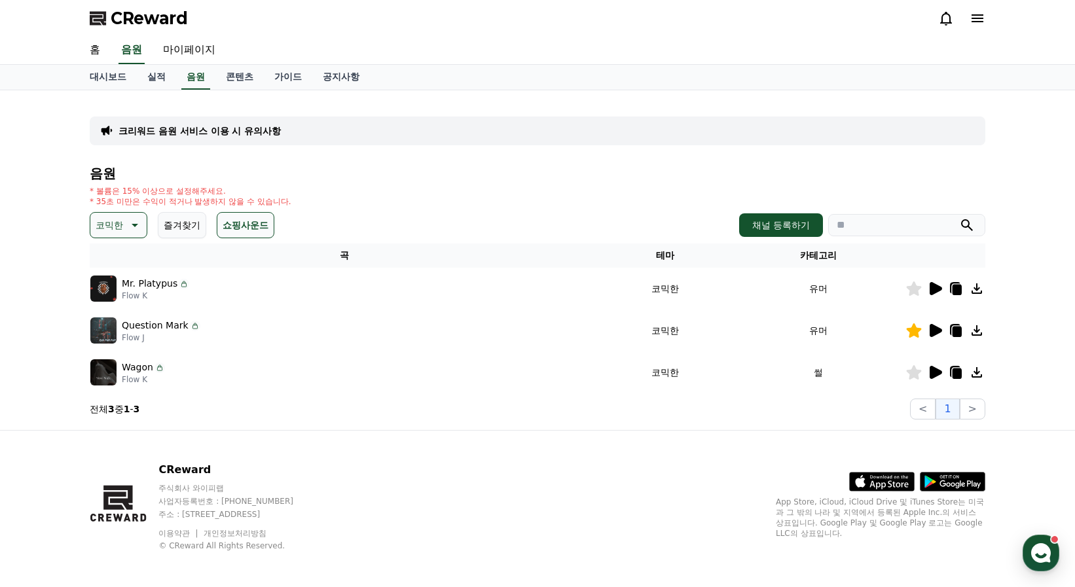
click at [184, 233] on button "즐겨찾기" at bounding box center [182, 225] width 48 height 26
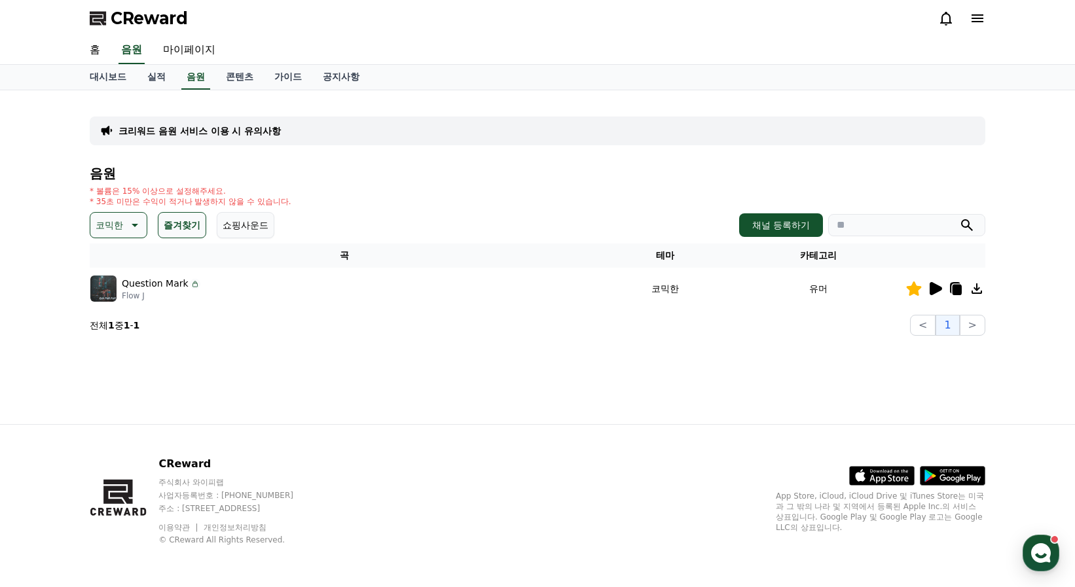
click at [135, 223] on icon at bounding box center [134, 225] width 16 height 16
click at [112, 256] on button "전체" at bounding box center [106, 260] width 29 height 29
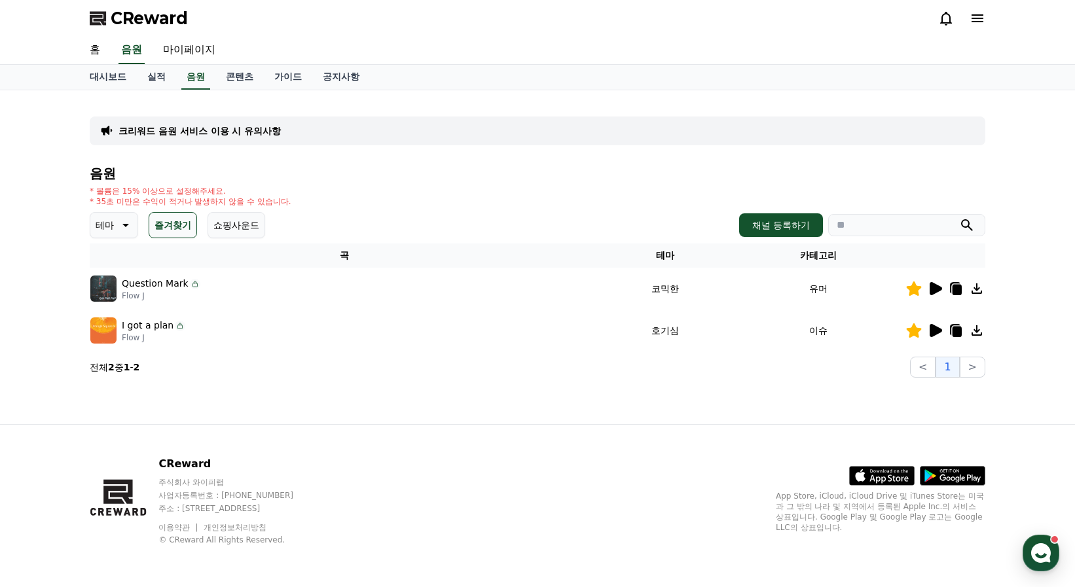
click at [257, 224] on button "쇼핑사운드" at bounding box center [237, 225] width 58 height 26
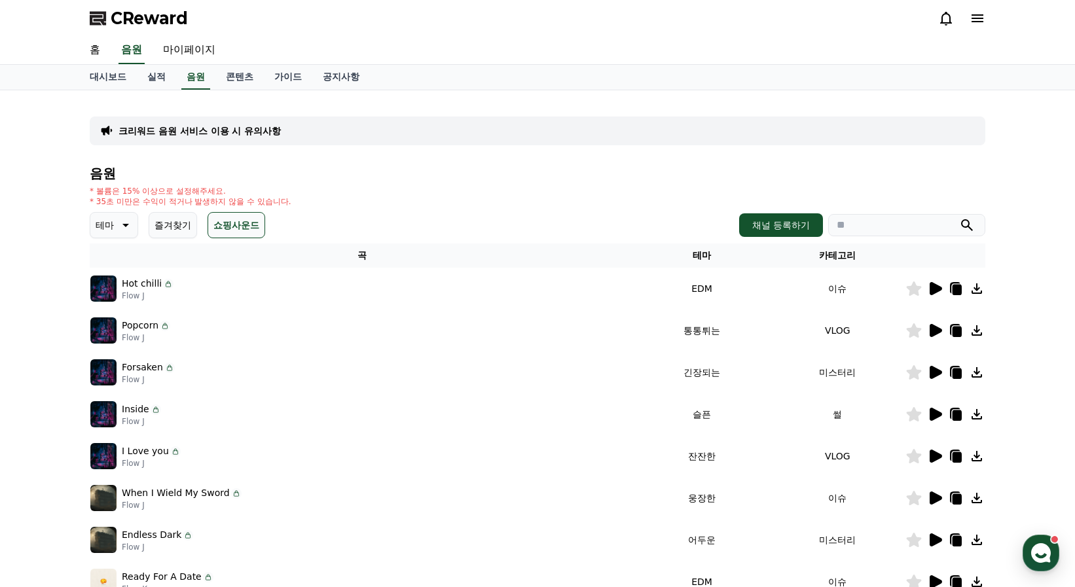
click at [164, 228] on button "즐겨찾기" at bounding box center [173, 225] width 48 height 26
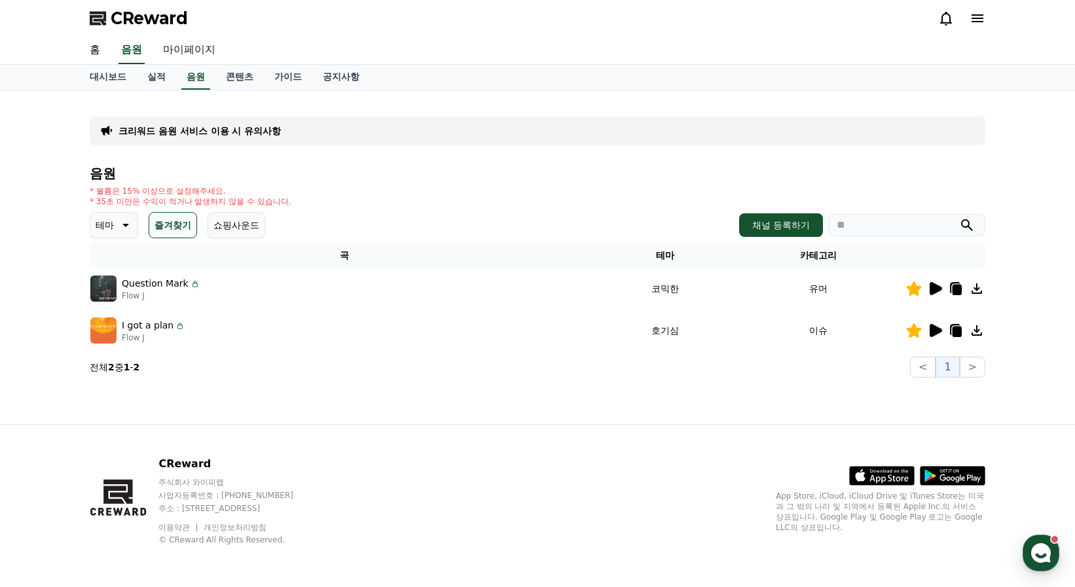
click at [172, 53] on link "마이페이지" at bounding box center [189, 51] width 73 height 28
select select "**********"
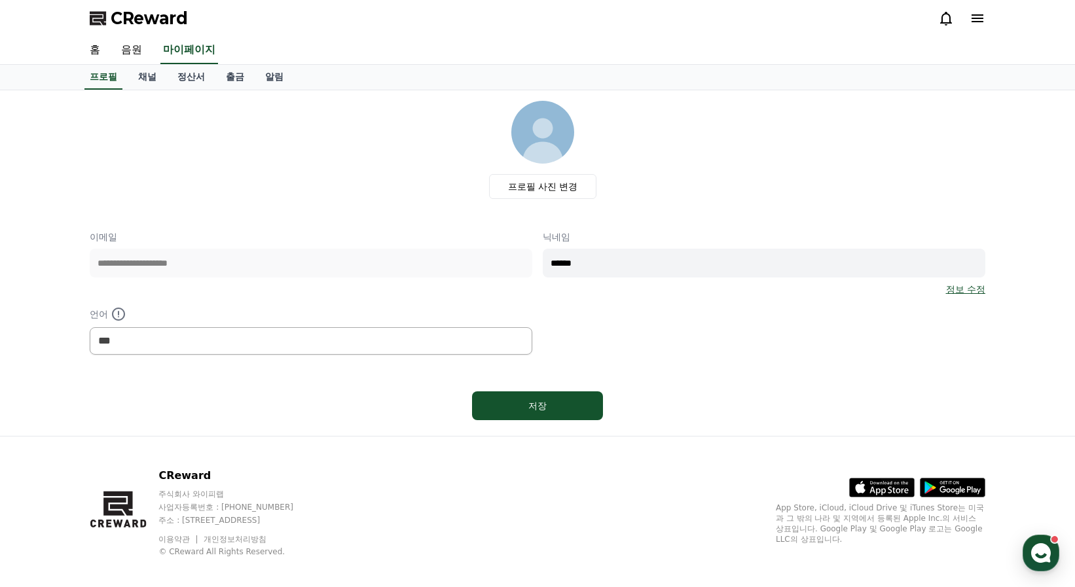
click at [981, 19] on icon at bounding box center [978, 18] width 12 height 8
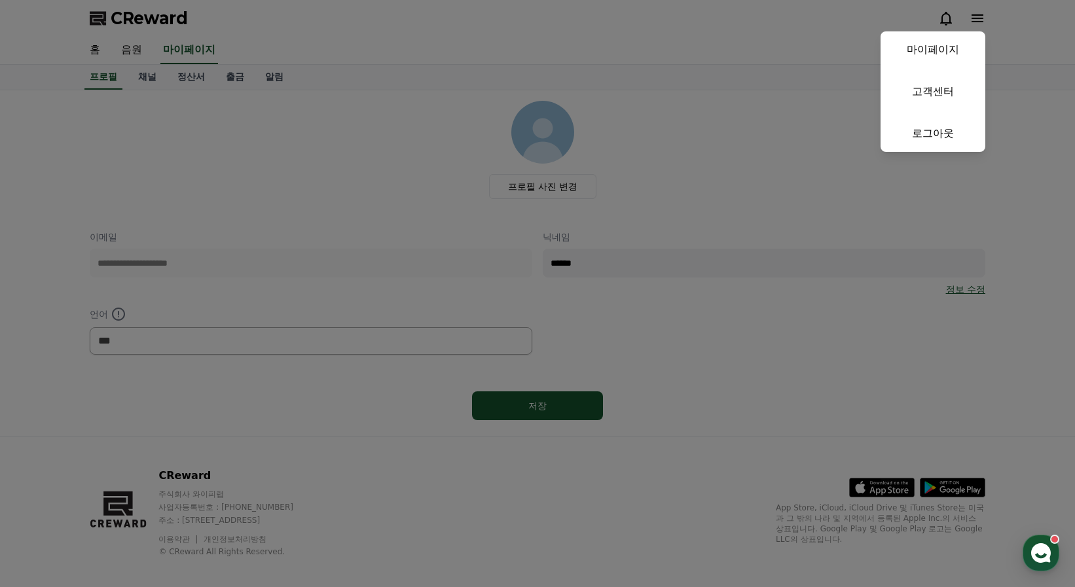
click at [149, 59] on button "close" at bounding box center [537, 293] width 1075 height 587
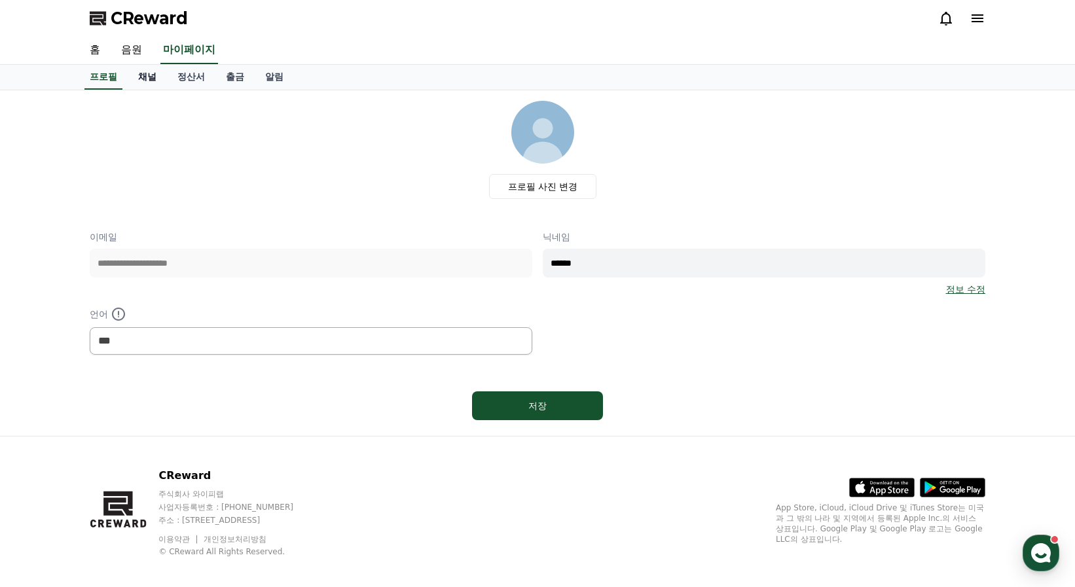
click at [153, 79] on link "채널" at bounding box center [147, 77] width 39 height 25
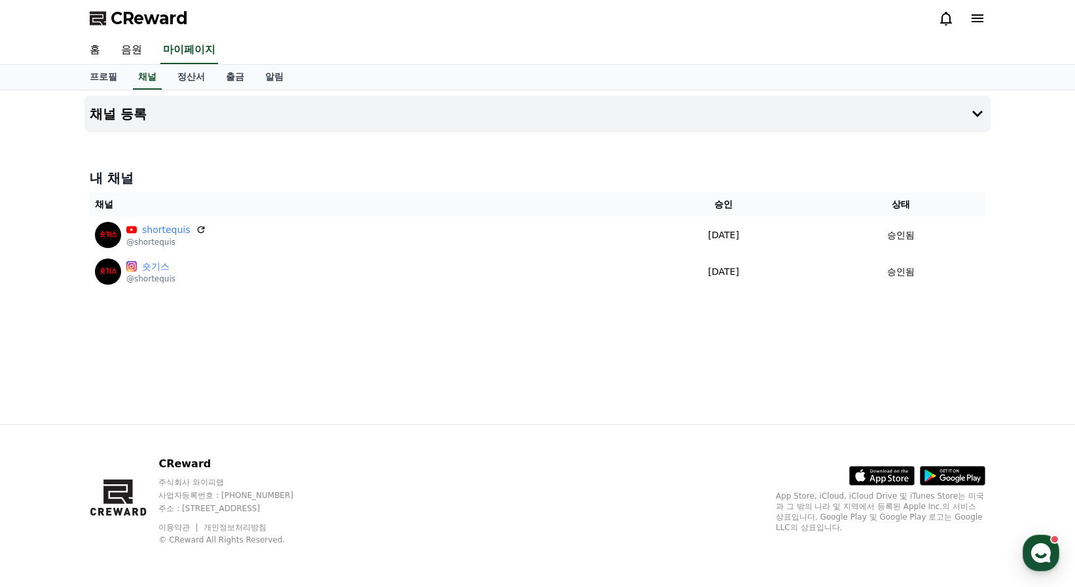
click at [41, 335] on div "채널 등록 내 채널 채널 승인 상태 shortequis @shortequis 2025-01-13 01-13 승인됨 숏기스 @shortequis…" at bounding box center [537, 257] width 1075 height 334
click at [145, 117] on h4 "채널 등록" at bounding box center [118, 114] width 57 height 14
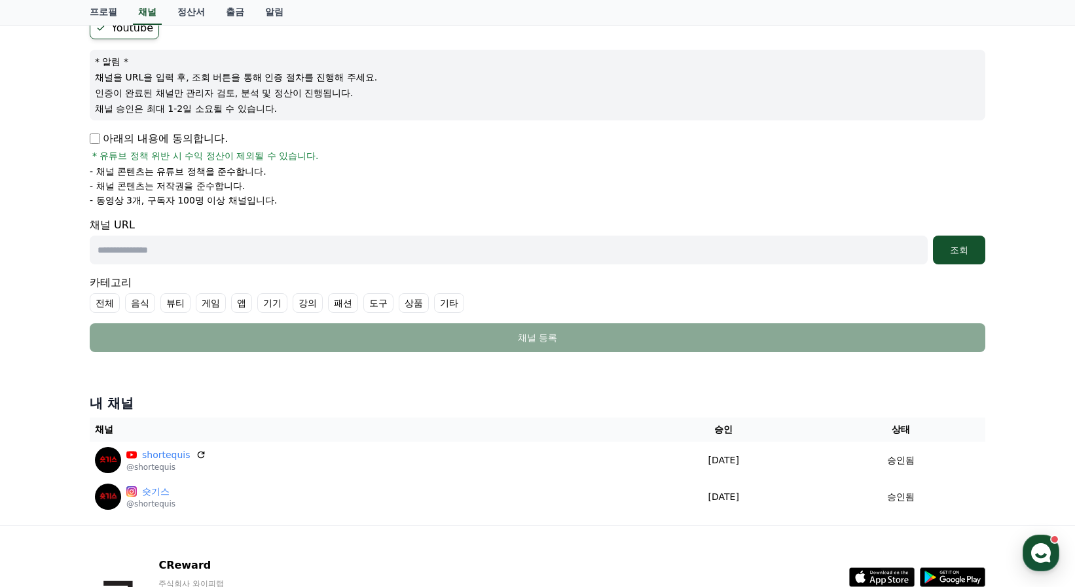
scroll to position [196, 0]
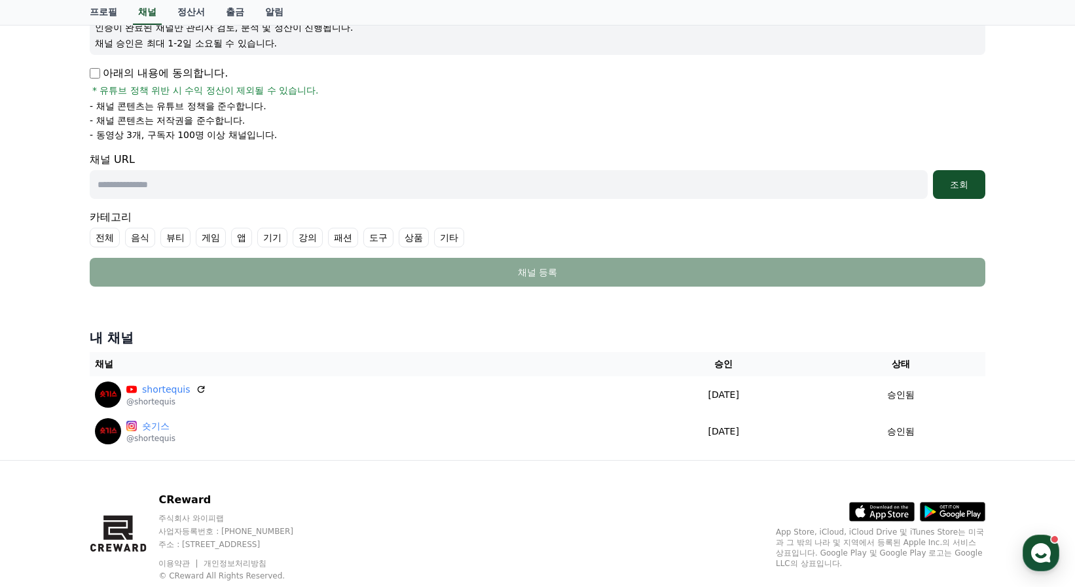
click at [213, 192] on input "text" at bounding box center [509, 184] width 838 height 29
paste input "**********"
type input "**********"
click at [100, 75] on p "아래의 내용에 동의합니다." at bounding box center [159, 73] width 138 height 16
click at [961, 185] on div "조회" at bounding box center [959, 184] width 42 height 13
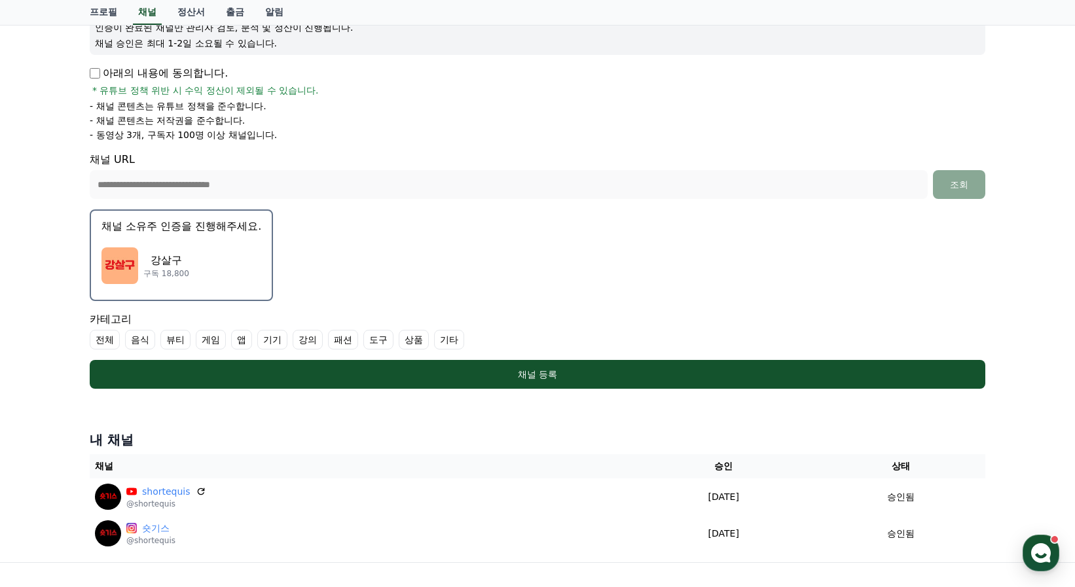
click at [205, 259] on div "강살구 구독 18,800" at bounding box center [182, 266] width 160 height 52
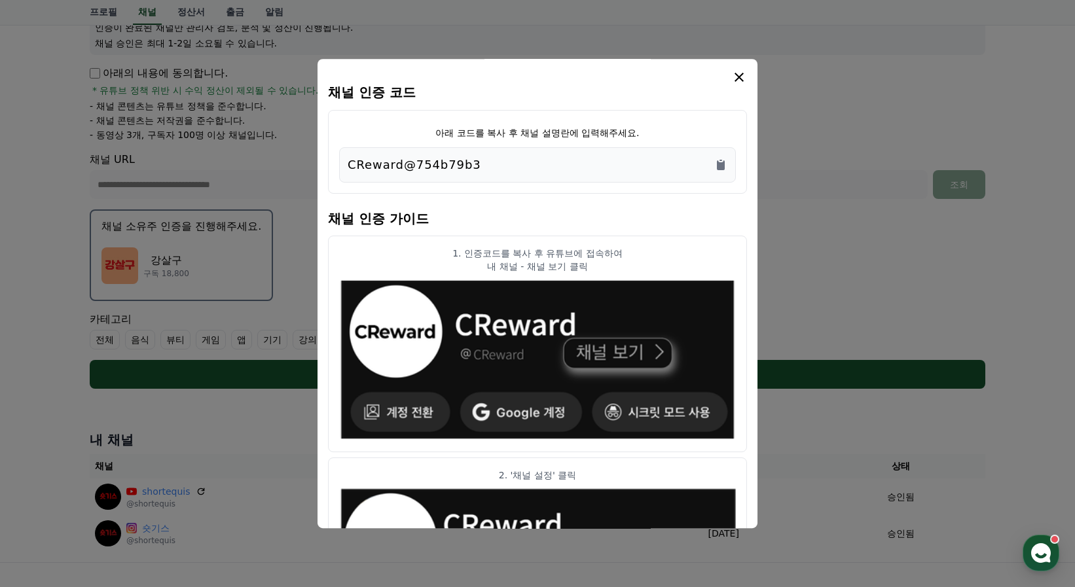
click at [526, 157] on div "CReward@754b79b3" at bounding box center [538, 165] width 380 height 18
click at [721, 162] on icon "Copy to clipboard" at bounding box center [721, 165] width 8 height 10
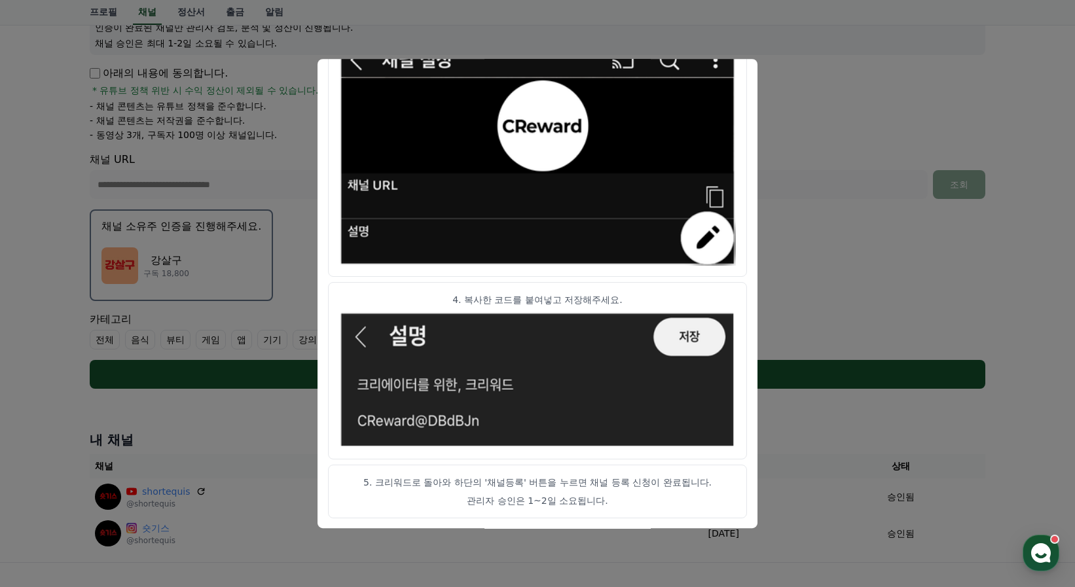
scroll to position [335, 0]
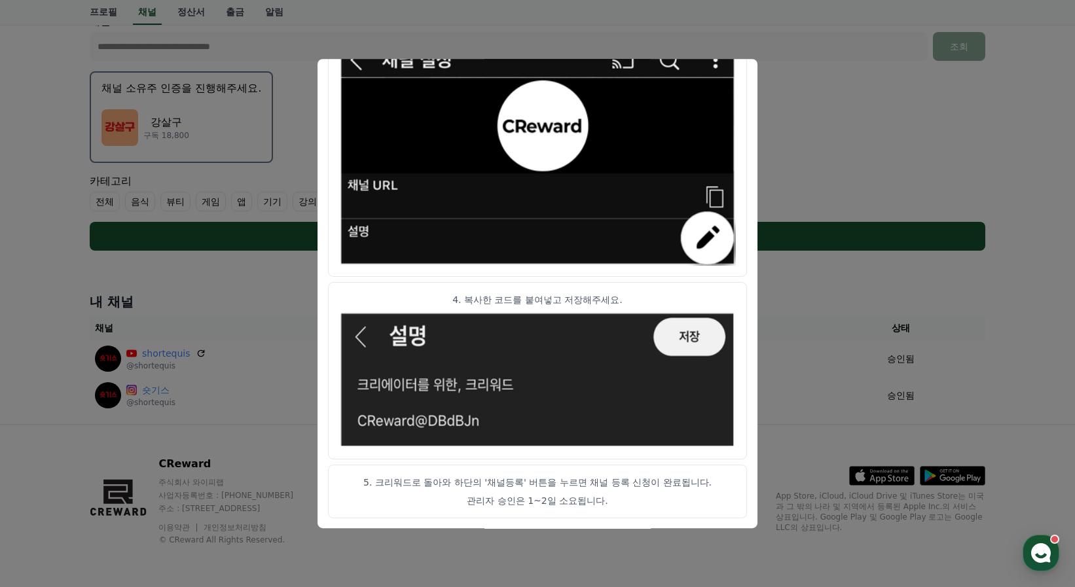
click at [1053, 280] on button "close modal" at bounding box center [537, 293] width 1075 height 587
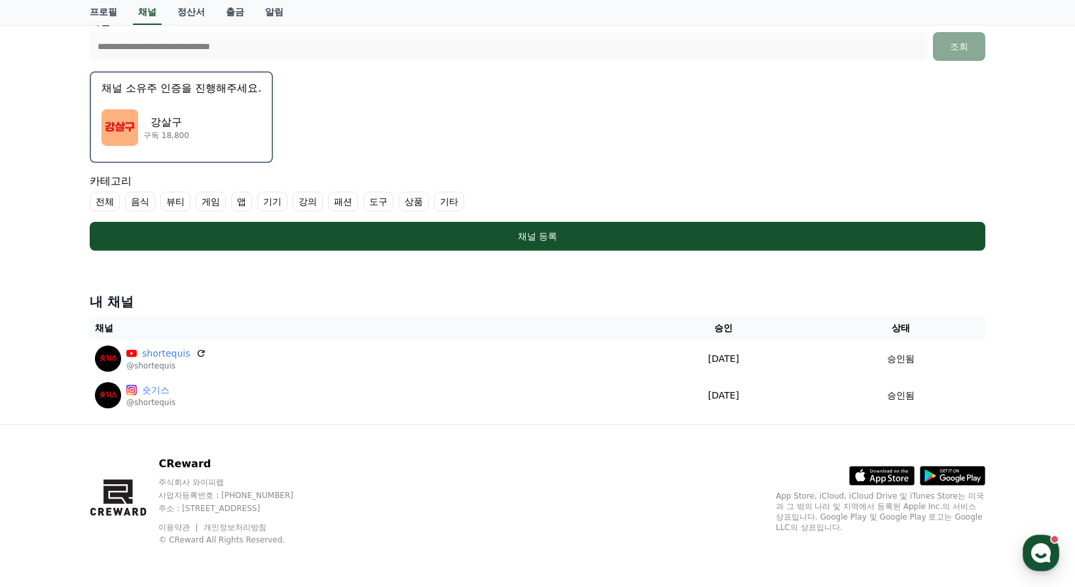
scroll to position [204, 0]
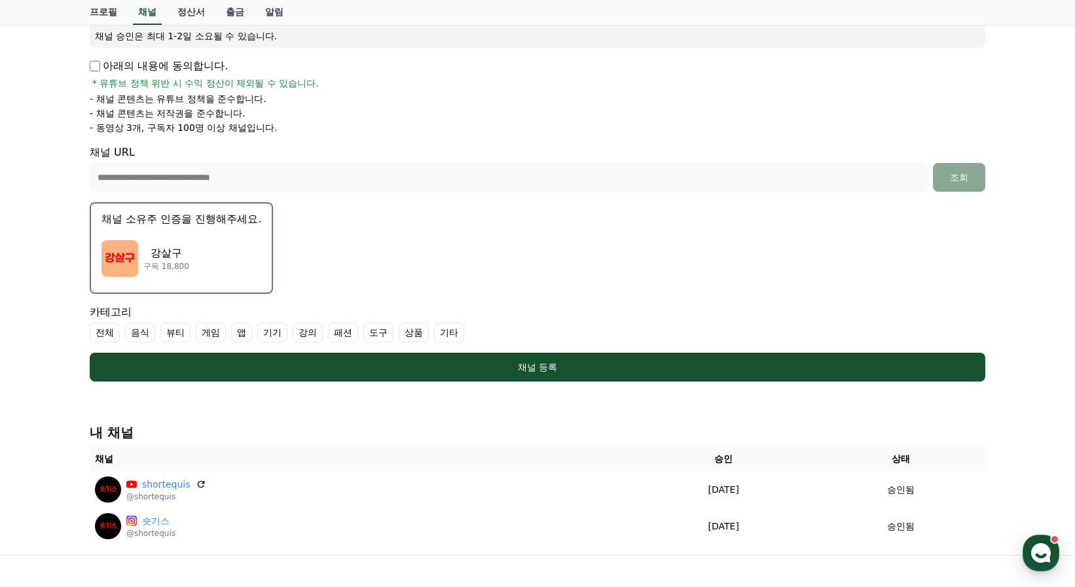
click at [50, 358] on div "**********" at bounding box center [537, 221] width 1075 height 669
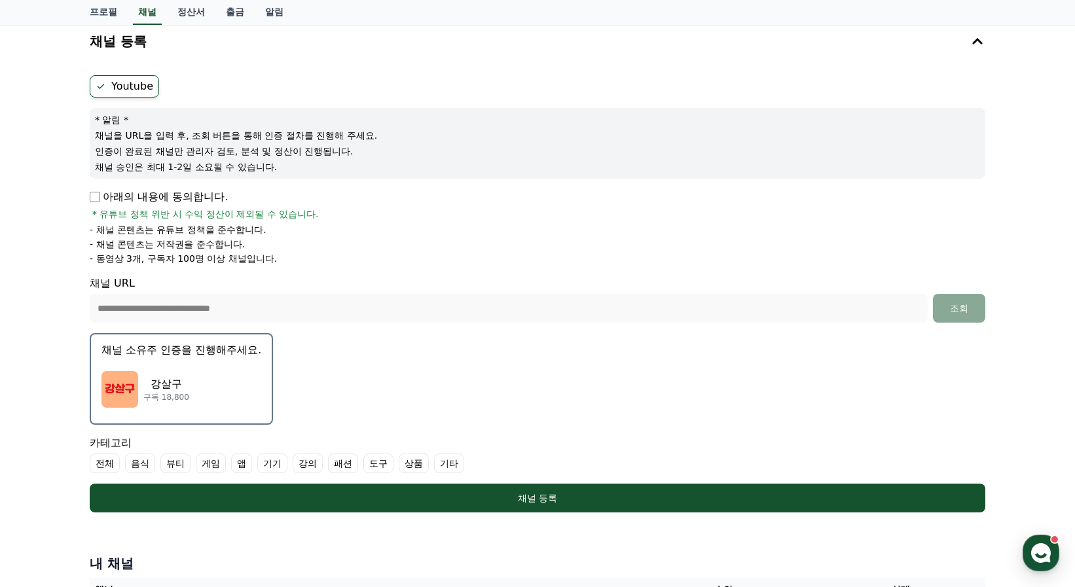
click at [60, 299] on div "**********" at bounding box center [537, 352] width 1075 height 669
click at [428, 225] on li "- 채널 콘텐츠는 유튜브 정책을 준수합니다." at bounding box center [538, 229] width 896 height 13
click at [96, 12] on link "프로필" at bounding box center [103, 12] width 48 height 25
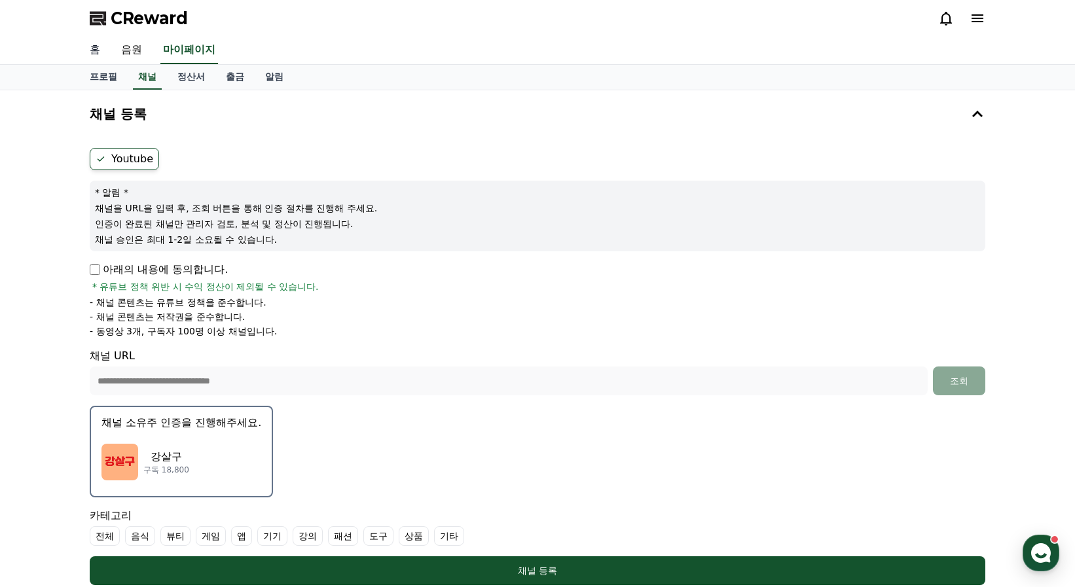
select select "**********"
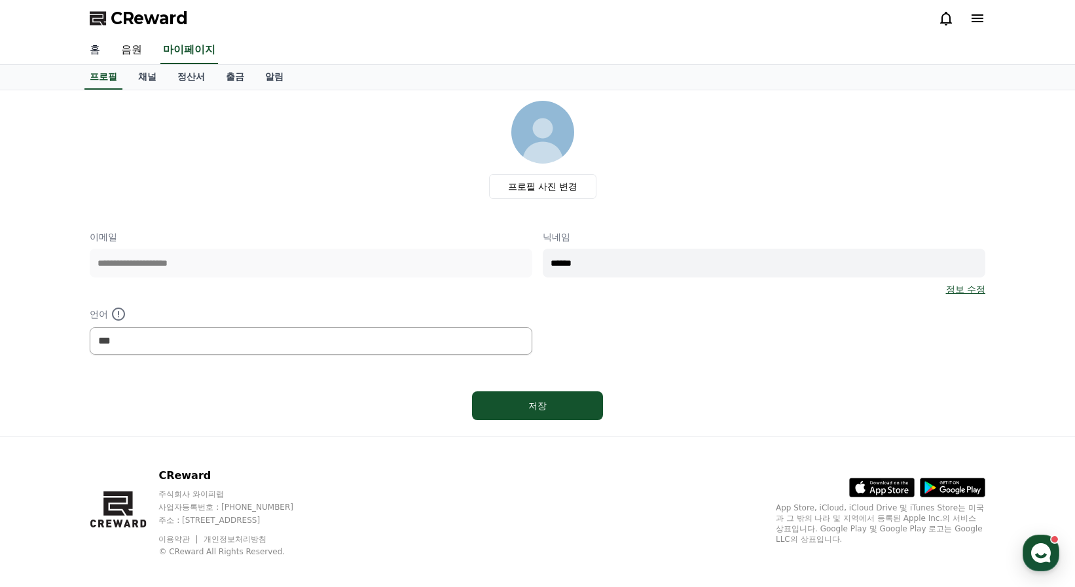
click at [93, 45] on link "홈" at bounding box center [94, 51] width 31 height 28
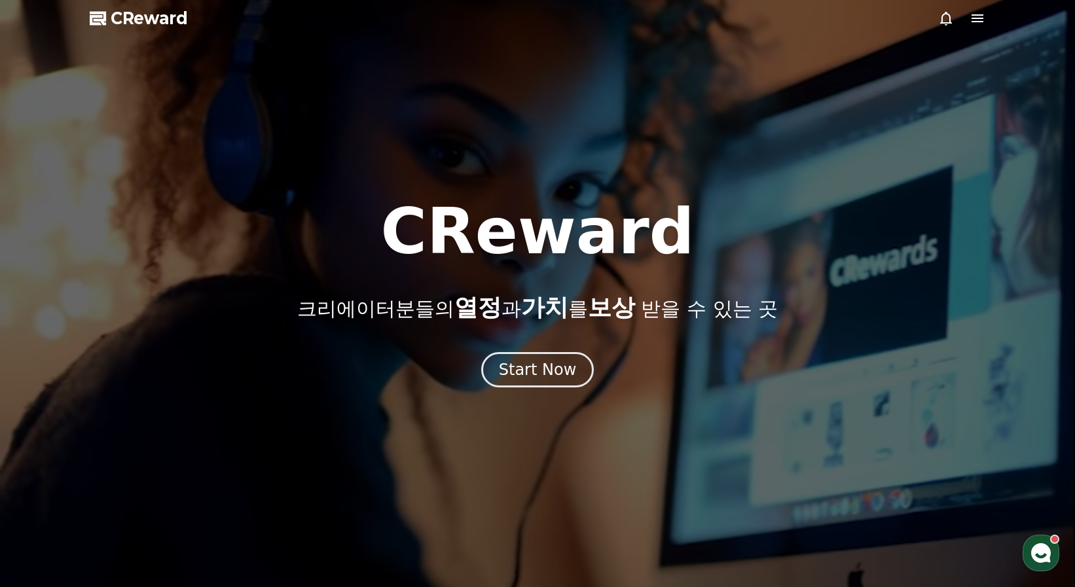
click at [949, 12] on icon at bounding box center [946, 18] width 16 height 16
